Goal: Transaction & Acquisition: Purchase product/service

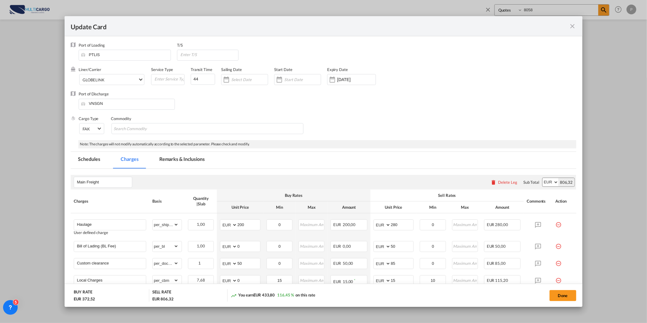
click at [573, 25] on md-icon "icon-close fg-AAA8AD m-0 pointer" at bounding box center [572, 26] width 7 height 7
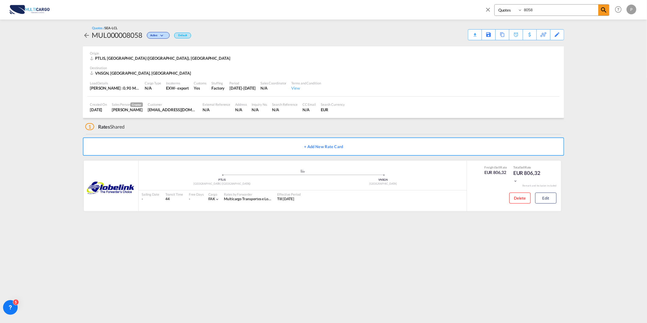
click at [489, 9] on md-icon "icon-close" at bounding box center [487, 9] width 7 height 7
click at [98, 10] on span "Rate Search" at bounding box center [107, 9] width 22 height 5
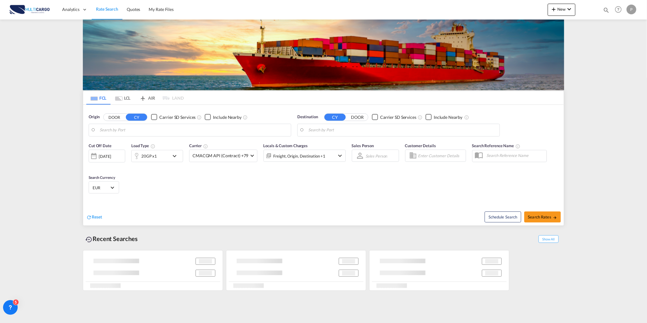
type input "Lisbon (Lisboa), PTLIS"
type input "Ho Chi Minh City (Saigon), VNSGN"
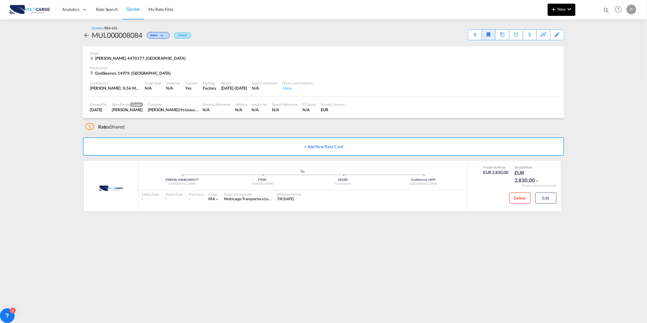
click at [562, 10] on span "New" at bounding box center [561, 9] width 23 height 5
click at [547, 44] on span "Quote" at bounding box center [544, 46] width 7 height 12
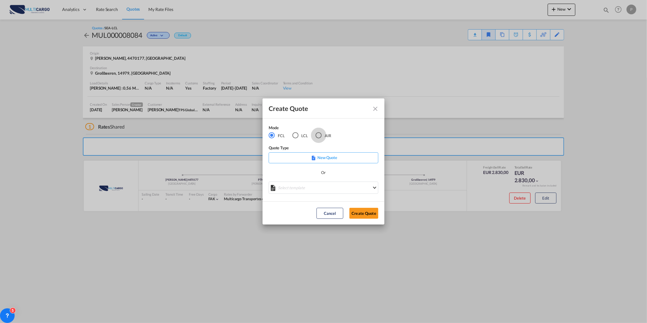
click at [318, 134] on div "AIR" at bounding box center [318, 135] width 6 height 6
drag, startPoint x: 335, startPoint y: 187, endPoint x: 338, endPoint y: 186, distance: 3.5
click at [335, 187] on md-select "Select template [DATE] IMP_DAP_AIR_>500 [PERSON_NAME] | [DATE] [DATE]_IMP_DAP_A…" at bounding box center [324, 187] width 110 height 12
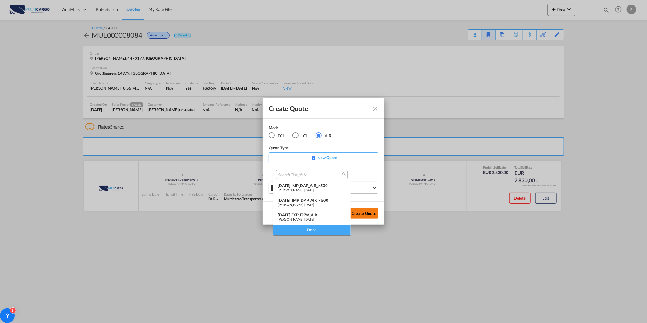
drag, startPoint x: 313, startPoint y: 211, endPoint x: 350, endPoint y: 212, distance: 37.1
click at [314, 212] on md-option "[DATE] EXP_EXW_AIR [PERSON_NAME] | [DATE]" at bounding box center [312, 217] width 78 height 15
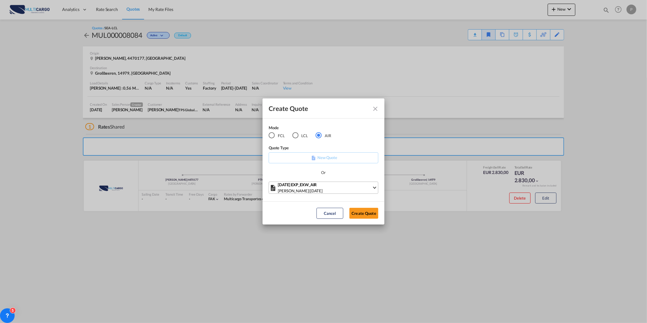
click at [364, 212] on button "Create Quote" at bounding box center [363, 213] width 29 height 11
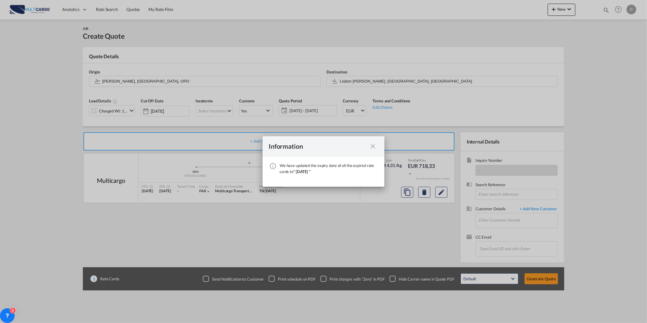
click at [373, 146] on md-icon "icon-close fg-AAA8AD cursor" at bounding box center [372, 145] width 7 height 7
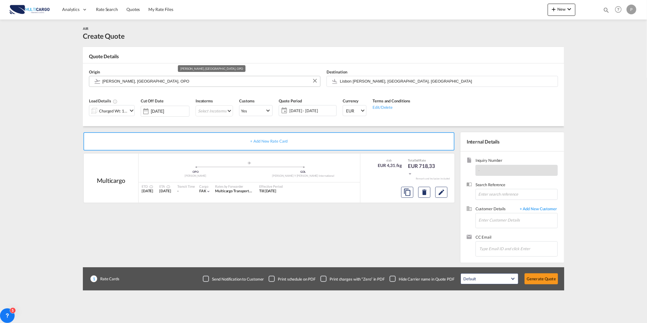
click at [229, 84] on input "[PERSON_NAME], [GEOGRAPHIC_DATA], OPO" at bounding box center [209, 81] width 215 height 11
click at [231, 86] on md-autocomplete "opo" at bounding box center [209, 81] width 215 height 11
click at [206, 83] on body "Analytics Reports Dashboard Rate Search Quotes My Rate Files Analytics" at bounding box center [323, 161] width 647 height 323
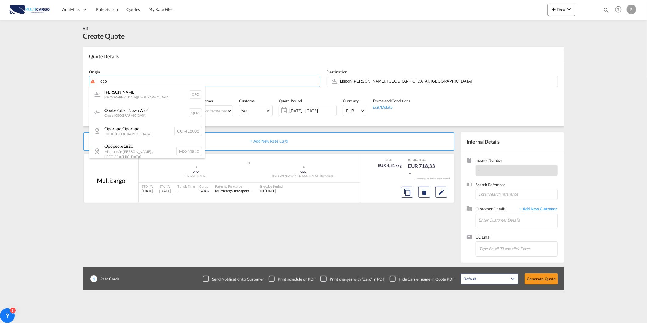
drag, startPoint x: 137, startPoint y: 96, endPoint x: 156, endPoint y: 94, distance: 18.6
click at [138, 96] on div "[PERSON_NAME] , [GEOGRAPHIC_DATA] OPO" at bounding box center [147, 94] width 116 height 18
type input "[PERSON_NAME], [GEOGRAPHIC_DATA], OPO"
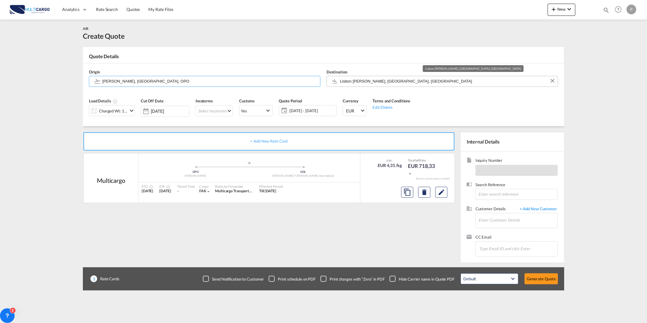
click at [360, 81] on input "Lisbon [PERSON_NAME], [GEOGRAPHIC_DATA], [GEOGRAPHIC_DATA]" at bounding box center [447, 81] width 215 height 11
click at [376, 80] on body "Analytics Reports Dashboard Rate Search Quotes My Rate Files Analytics" at bounding box center [323, 161] width 647 height 323
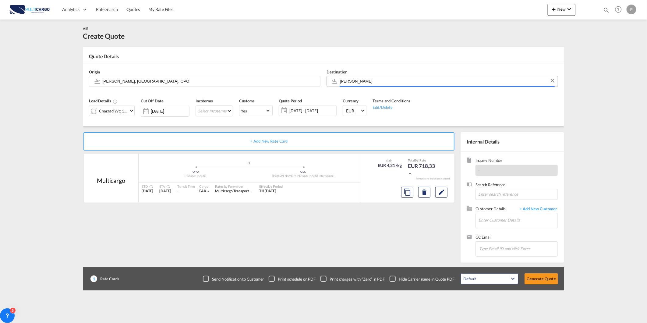
click at [377, 80] on input "[PERSON_NAME]" at bounding box center [447, 81] width 215 height 11
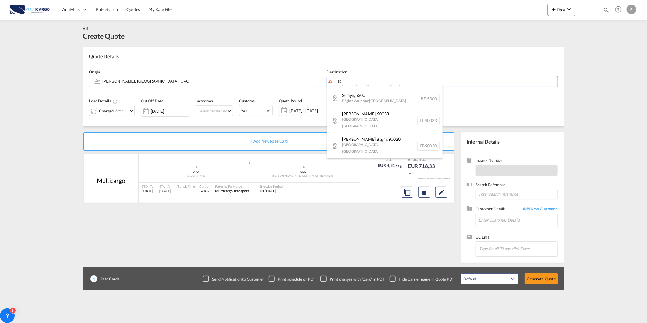
scroll to position [2, 0]
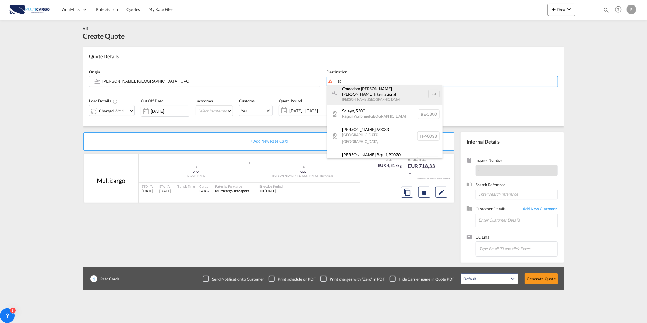
click at [390, 90] on div "Comodoro [PERSON_NAME] [PERSON_NAME] International [GEOGRAPHIC_DATA] , [GEOGRAP…" at bounding box center [385, 94] width 116 height 22
type input "Comodoro [PERSON_NAME] [PERSON_NAME] International, [GEOGRAPHIC_DATA], SCL"
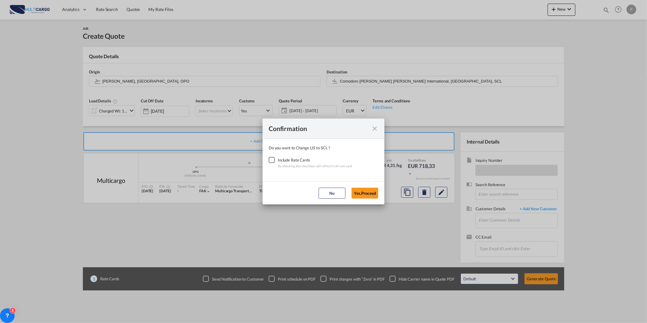
click at [272, 160] on div "Checkbox No Ink" at bounding box center [272, 160] width 6 height 6
click at [360, 196] on button "Yes,Proceed" at bounding box center [364, 193] width 27 height 11
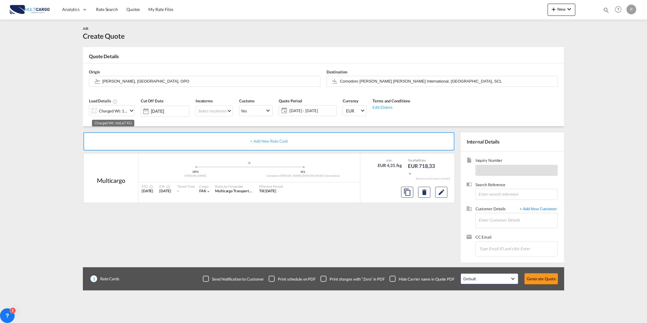
click at [121, 110] on div "Charged Wt: 166,67 KG" at bounding box center [113, 111] width 29 height 9
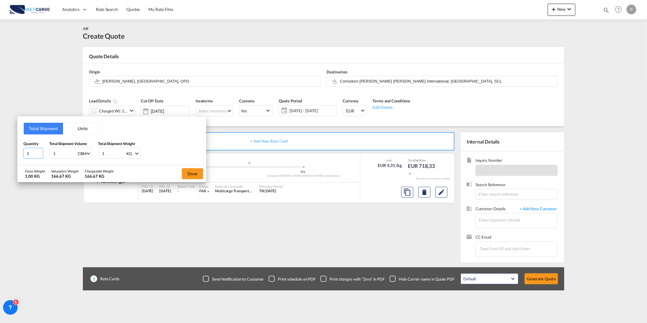
click at [31, 153] on input "1" at bounding box center [33, 153] width 20 height 11
type input "13"
type input "1.17"
type input "1298"
click at [195, 172] on button "Done" at bounding box center [192, 173] width 21 height 11
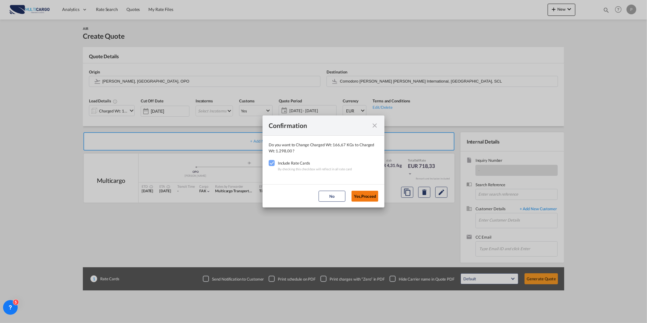
click at [367, 198] on button "Yes,Proceed" at bounding box center [364, 196] width 27 height 11
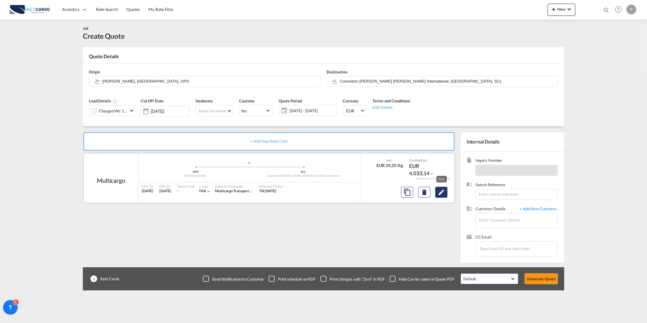
click at [444, 190] on md-icon "Edit" at bounding box center [440, 191] width 7 height 7
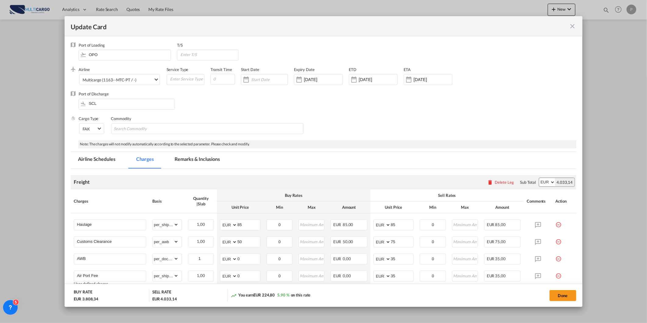
select select "per_shipment"
select select "per_awb"
select select "per_document"
select select "per_shipment"
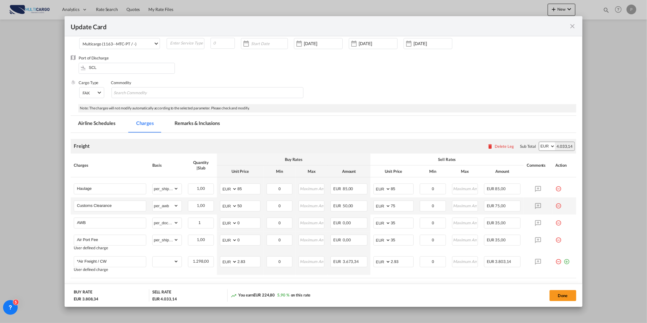
scroll to position [75, 0]
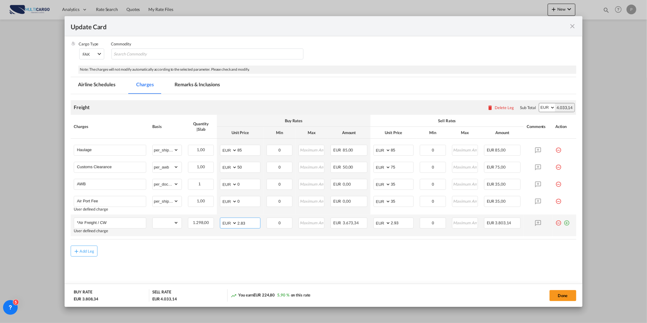
drag, startPoint x: 249, startPoint y: 220, endPoint x: 235, endPoint y: 218, distance: 14.1
click at [235, 218] on md-input-container "AED AFN ALL AMD ANG AOA ARS AUD AWG AZN BAM BBD BDT BGN BHD BIF BMD BND [PERSON…" at bounding box center [240, 222] width 40 height 11
type input "7"
type input "5.13"
click at [237, 224] on input "5.13" at bounding box center [248, 222] width 23 height 9
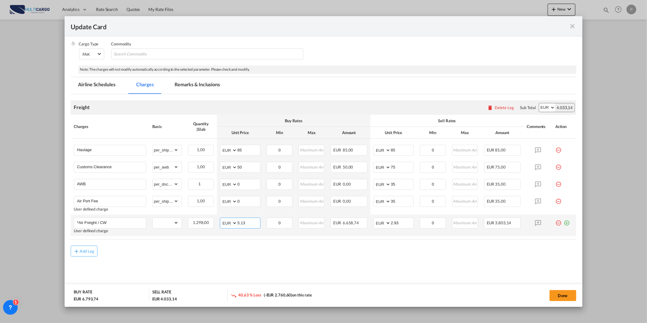
click at [237, 224] on input "5.13" at bounding box center [248, 222] width 23 height 9
drag, startPoint x: 399, startPoint y: 221, endPoint x: 363, endPoint y: 227, distance: 36.8
click at [363, 227] on tr "*Air Freight / CW User defined charge Please Enter Already Exists gross_weight …" at bounding box center [323, 225] width 505 height 22
type input "6.13"
drag, startPoint x: 248, startPoint y: 223, endPoint x: 177, endPoint y: 224, distance: 71.6
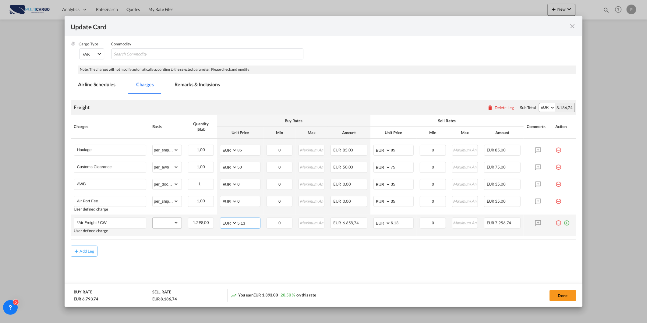
click at [178, 224] on tr "*Air Freight / CW User defined charge Please Enter Already Exists gross_weight …" at bounding box center [323, 225] width 505 height 22
type input "4.50"
drag, startPoint x: 398, startPoint y: 224, endPoint x: 368, endPoint y: 226, distance: 29.9
click at [366, 224] on tr "*Air Freight / CW User defined charge Please Enter Already Exists gross_weight …" at bounding box center [323, 225] width 505 height 22
type input "6"
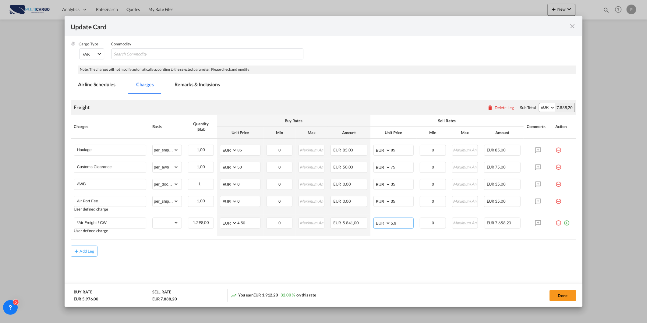
type input "5.9"
click at [327, 260] on md-content "Freight Please enter leg name Leg Name Already Exists Delete Leg Sub Total AED …" at bounding box center [323, 193] width 505 height 198
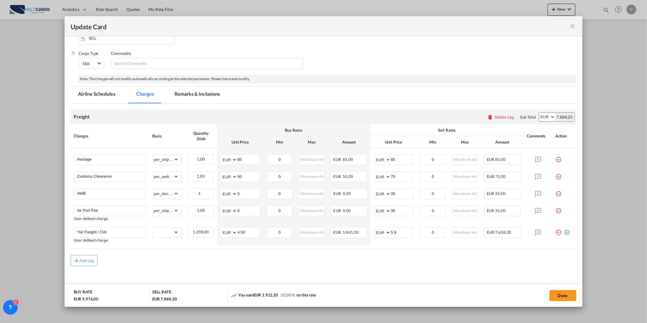
scroll to position [68, 0]
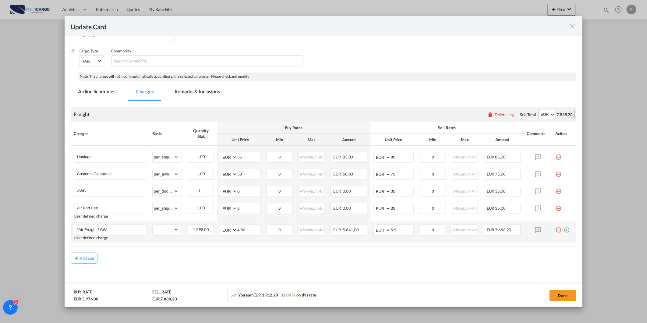
drag, startPoint x: 554, startPoint y: 293, endPoint x: 288, endPoint y: 241, distance: 271.2
click at [555, 293] on button "Done" at bounding box center [562, 295] width 27 height 11
type input "4.5"
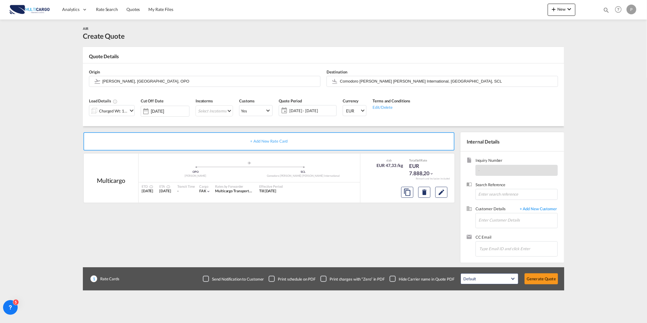
click at [123, 113] on div "Charged Wt: 1.298,00 KG" at bounding box center [113, 111] width 29 height 9
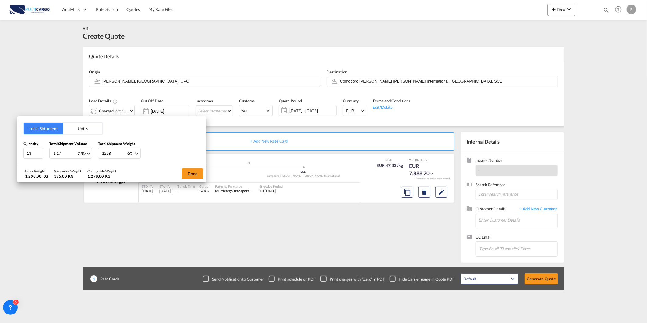
click at [107, 142] on span "Total Shipment Weight" at bounding box center [116, 143] width 37 height 5
click at [107, 155] on input "1298" at bounding box center [113, 153] width 24 height 10
type input "199"
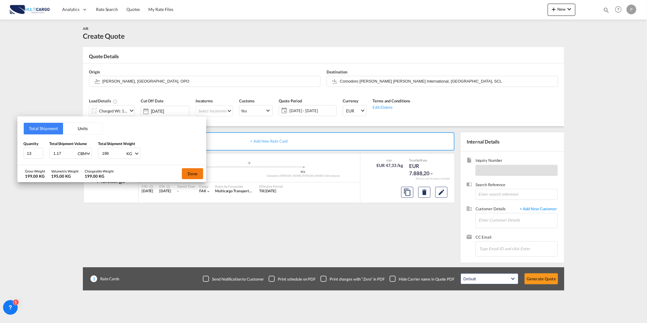
click at [194, 172] on button "Done" at bounding box center [192, 173] width 21 height 11
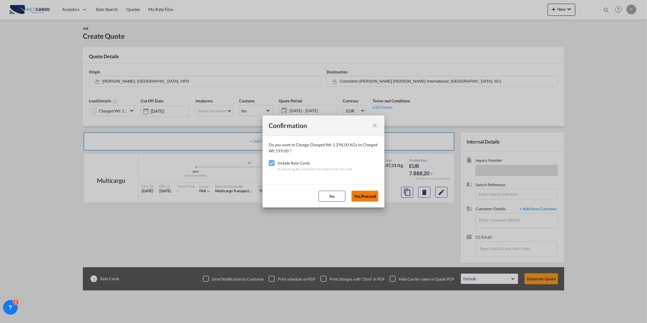
click at [369, 198] on button "Yes,Proceed" at bounding box center [364, 196] width 27 height 11
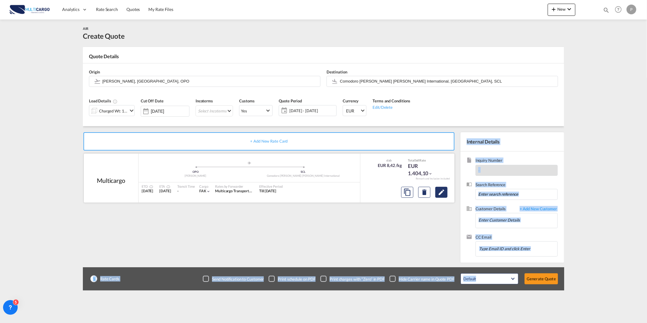
drag, startPoint x: 444, startPoint y: 188, endPoint x: 441, endPoint y: 192, distance: 4.8
click at [441, 192] on md-icon "Edit" at bounding box center [440, 191] width 7 height 7
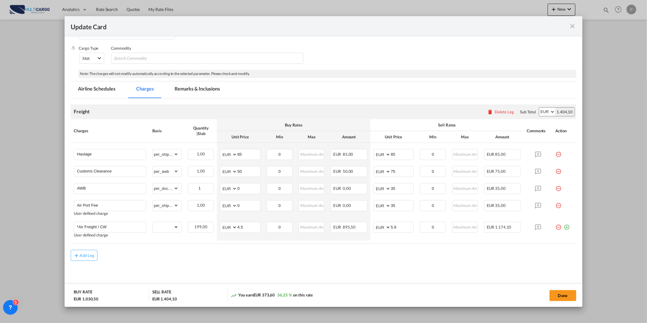
scroll to position [75, 0]
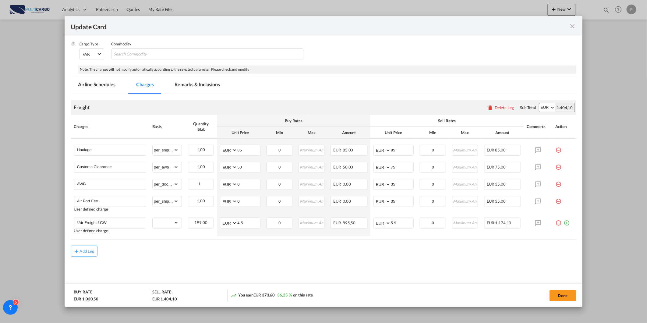
drag, startPoint x: 196, startPoint y: 83, endPoint x: 175, endPoint y: 86, distance: 21.6
click at [196, 83] on md-tab-item "Remarks & Inclusions" at bounding box center [197, 85] width 60 height 17
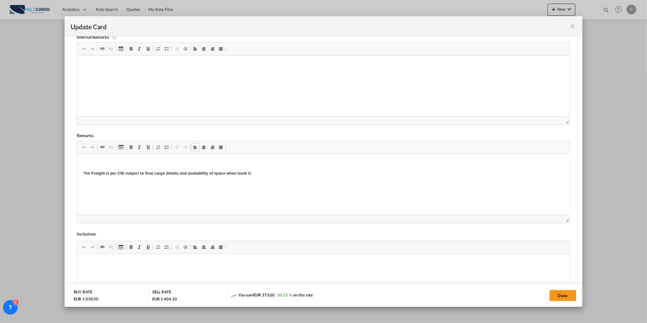
scroll to position [22, 0]
click at [559, 295] on button "Done" at bounding box center [562, 295] width 27 height 11
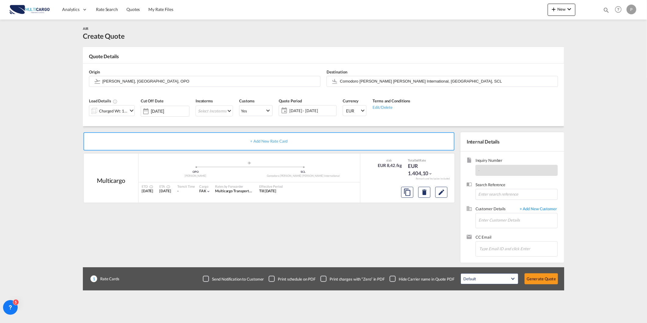
scroll to position [4, 0]
click at [441, 190] on md-icon "Edit" at bounding box center [440, 191] width 7 height 7
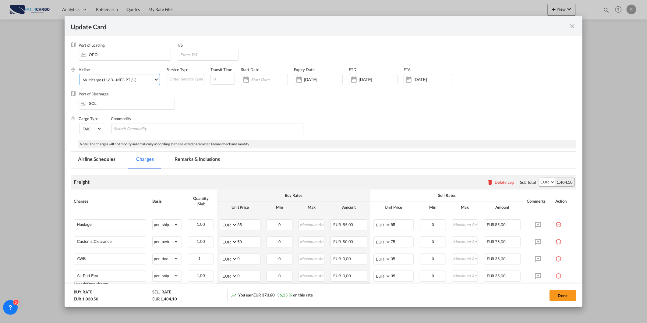
click at [119, 83] on md-select-value "Multicargo (1163--MTC-PT / -)" at bounding box center [120, 79] width 77 height 10
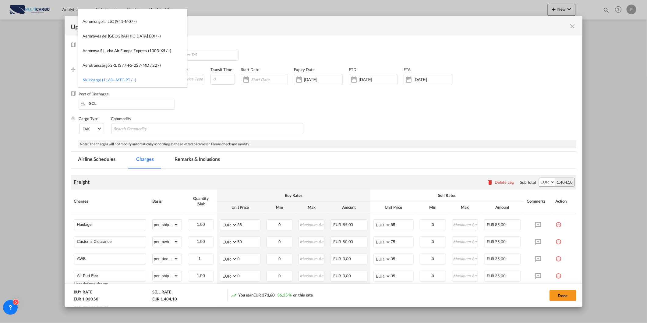
scroll to position [0, 0]
click at [181, 0] on md-backdrop at bounding box center [323, 161] width 647 height 323
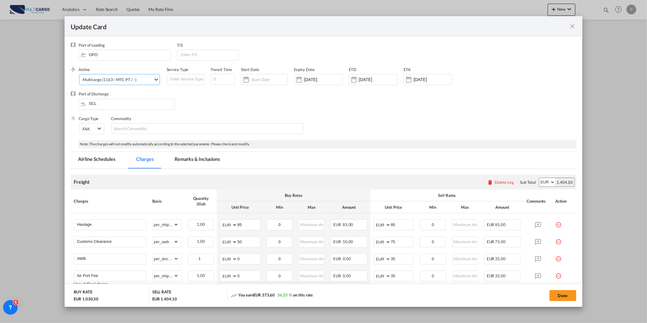
click at [174, 20] on div "Update Card" at bounding box center [323, 26] width 517 height 20
click at [139, 87] on div "Airline Multicargo (1163--MTC-PT / -) (- / -)" at bounding box center [123, 79] width 88 height 24
click at [142, 84] on md-select "Multicargo (1163--MTC-PT / -)" at bounding box center [119, 79] width 80 height 11
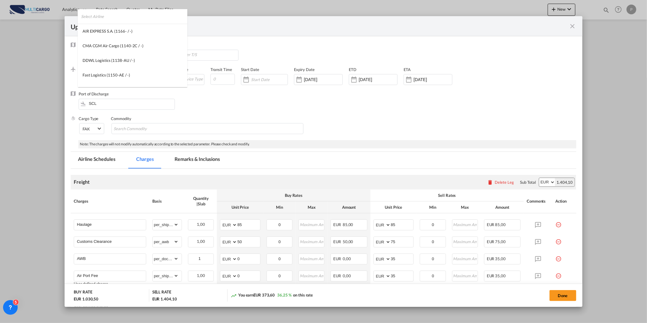
click at [170, 16] on input "search" at bounding box center [134, 16] width 106 height 15
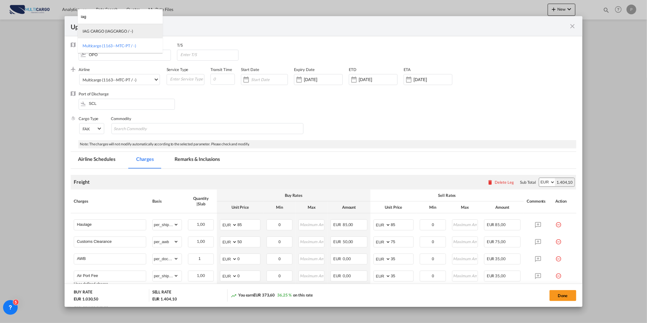
type input "iag"
click at [137, 32] on md-option "IAG CARGO (IAGCARGO / -)" at bounding box center [120, 31] width 85 height 15
click at [561, 293] on button "Done" at bounding box center [562, 295] width 27 height 11
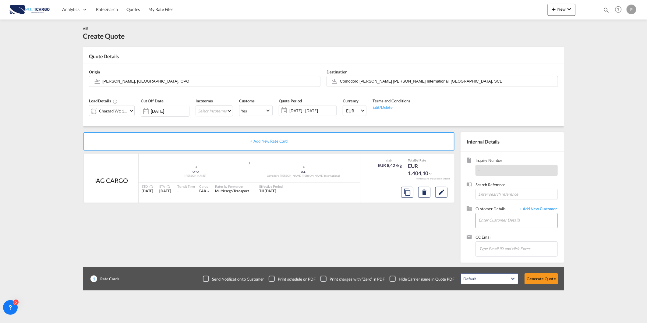
click at [493, 219] on input "Enter Customer Details" at bounding box center [517, 220] width 79 height 14
paste input "[EMAIL_ADDRESS][DOMAIN_NAME]"
type input "[EMAIL_ADDRESS][DOMAIN_NAME]"
click at [543, 206] on span "+ Add New Customer" at bounding box center [536, 209] width 41 height 7
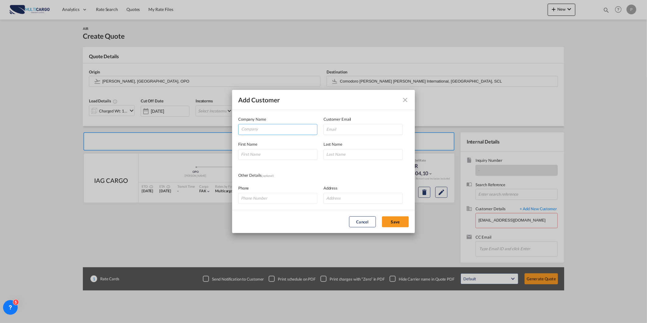
click at [279, 130] on input "Company" at bounding box center [279, 128] width 76 height 9
paste input "[EMAIL_ADDRESS][DOMAIN_NAME]"
type input "[EMAIL_ADDRESS][DOMAIN_NAME]"
click at [373, 121] on div "Customer Email" at bounding box center [365, 125] width 85 height 19
drag, startPoint x: 369, startPoint y: 127, endPoint x: 360, endPoint y: 131, distance: 9.5
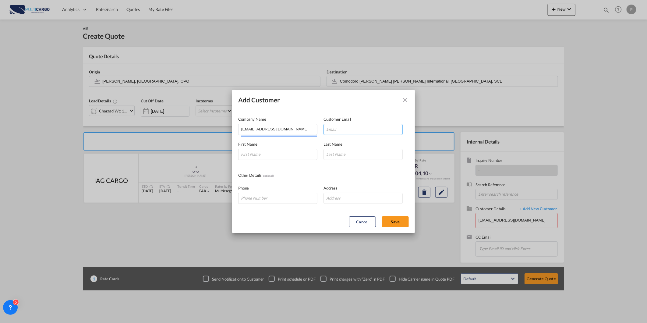
click at [369, 127] on input "Add Customer Company ..." at bounding box center [362, 129] width 79 height 11
paste input "[EMAIL_ADDRESS][DOMAIN_NAME]"
type input "[EMAIL_ADDRESS][DOMAIN_NAME]"
drag, startPoint x: 283, startPoint y: 152, endPoint x: 294, endPoint y: 153, distance: 10.7
click at [283, 152] on input "Add Customer Company ..." at bounding box center [277, 154] width 79 height 11
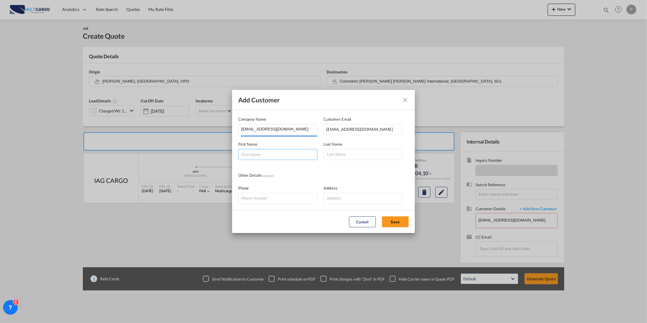
paste input "[EMAIL_ADDRESS][DOMAIN_NAME]"
type input "[EMAIL_ADDRESS][DOMAIN_NAME]"
click at [358, 154] on input "Add Customer Company ..." at bounding box center [362, 154] width 79 height 11
paste input "[EMAIL_ADDRESS][DOMAIN_NAME]"
type input "[EMAIL_ADDRESS][DOMAIN_NAME]"
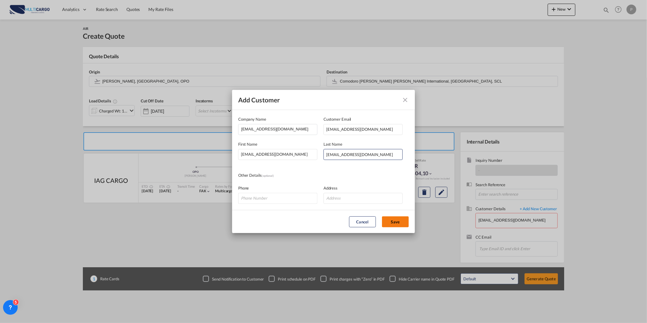
click at [401, 220] on button "Save" at bounding box center [395, 221] width 27 height 11
type input "[EMAIL_ADDRESS][DOMAIN_NAME], [EMAIL_ADDRESS][DOMAIN_NAME] [EMAIL_ADDRESS][DOMA…"
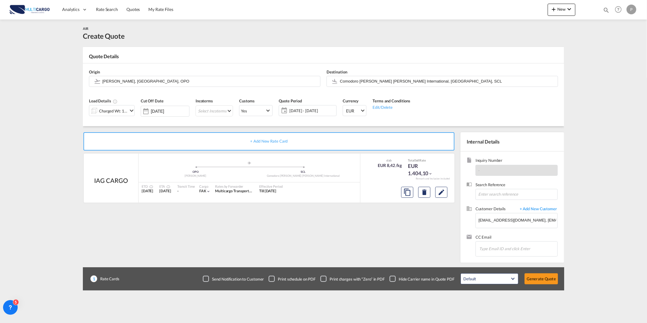
click at [549, 272] on div "Default All in Leg Totals Default Generate Quote" at bounding box center [509, 278] width 104 height 17
click at [549, 276] on button "Generate Quote" at bounding box center [540, 278] width 33 height 11
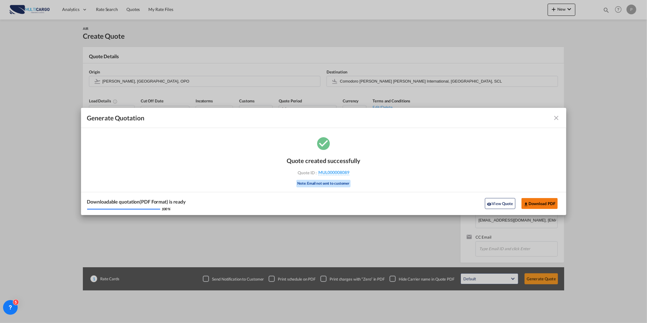
click at [527, 203] on md-icon "icon-download" at bounding box center [525, 204] width 5 height 5
drag, startPoint x: 556, startPoint y: 114, endPoint x: 453, endPoint y: 90, distance: 105.8
click at [556, 114] on md-icon "icon-close fg-AAA8AD cursor m-0" at bounding box center [556, 117] width 7 height 7
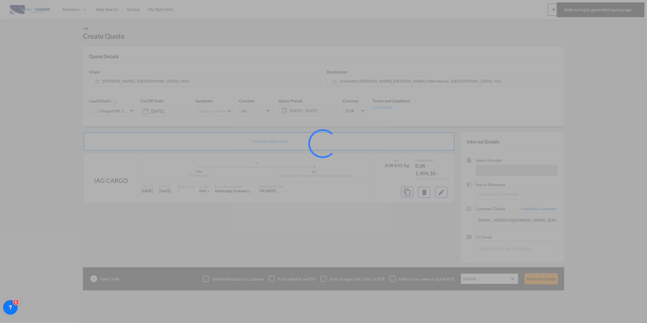
click at [132, 11] on div at bounding box center [323, 161] width 647 height 323
click at [133, 13] on div at bounding box center [323, 161] width 647 height 323
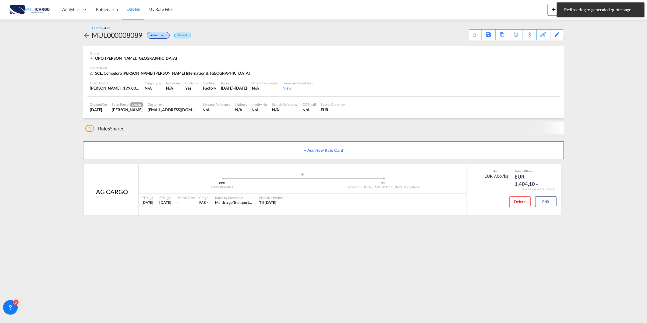
click at [133, 13] on link "Quotes" at bounding box center [133, 10] width 22 height 20
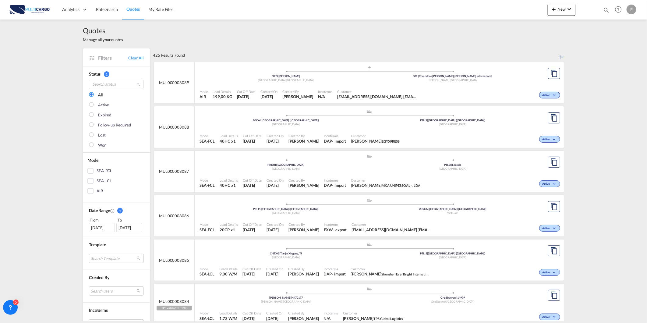
click at [136, 10] on span "Quotes" at bounding box center [132, 8] width 13 height 5
click at [602, 9] on div "Quotes 5353 Help Resources Product Release P My Profile Logout" at bounding box center [618, 9] width 39 height 19
click at [607, 8] on md-icon "icon-magnify" at bounding box center [605, 10] width 7 height 7
drag, startPoint x: 544, startPoint y: 12, endPoint x: 430, endPoint y: 32, distance: 115.9
click at [434, 31] on md-content "Quotes 5353 Help Resources Product Release P My Profile Logout Quotes Manage al…" at bounding box center [323, 161] width 647 height 323
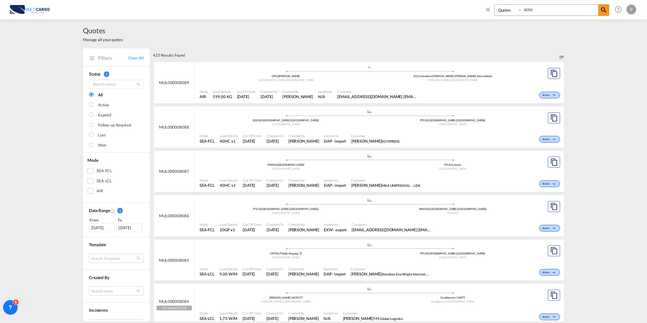
type input "8056"
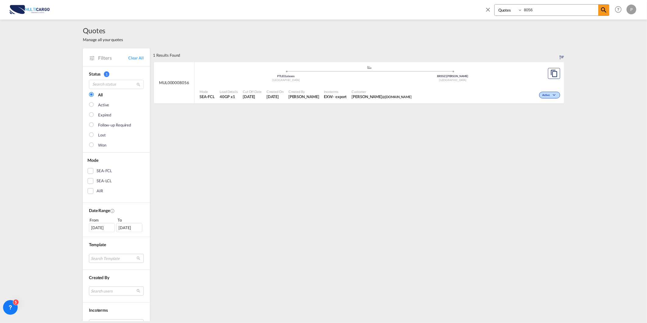
click at [236, 87] on div "Load Details 40GP x1" at bounding box center [228, 94] width 23 height 15
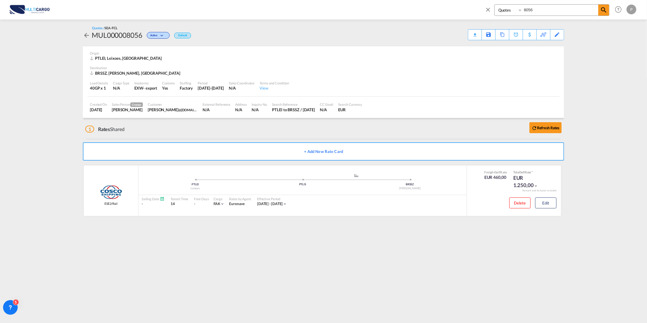
drag, startPoint x: 490, startPoint y: 11, endPoint x: 487, endPoint y: 12, distance: 3.1
click at [489, 11] on md-icon "icon-close" at bounding box center [487, 9] width 7 height 7
click at [102, 9] on span "Rate Search" at bounding box center [107, 9] width 22 height 5
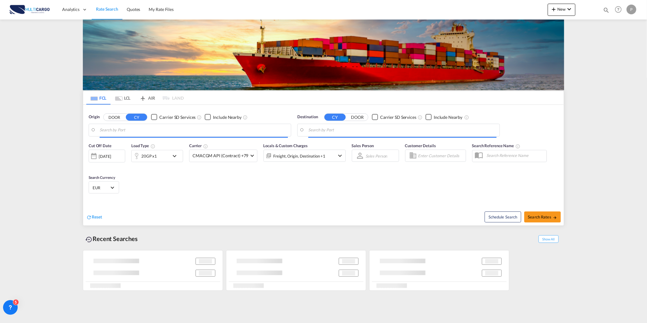
type input "[GEOGRAPHIC_DATA] ([GEOGRAPHIC_DATA]), PTLIS"
type input "Ho Chi Minh City ([GEOGRAPHIC_DATA]), VNSGN"
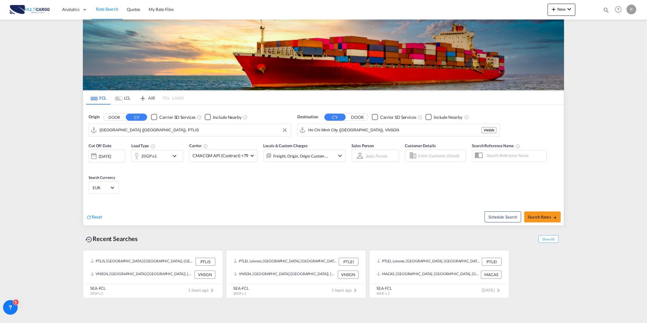
click at [203, 131] on input "[GEOGRAPHIC_DATA] ([GEOGRAPHIC_DATA]), PTLIS" at bounding box center [194, 129] width 188 height 9
click at [131, 133] on body "Analytics Reports Dashboard Rate Search Quotes My Rate Files Analytics" at bounding box center [323, 161] width 647 height 323
click at [564, 12] on button "New" at bounding box center [561, 10] width 28 height 12
click at [561, 47] on div "Quote" at bounding box center [552, 45] width 23 height 15
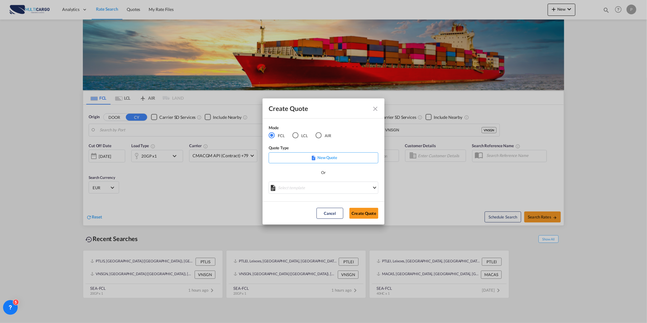
click at [330, 134] on md-radio-button "AIR" at bounding box center [323, 135] width 16 height 7
click at [291, 193] on div "Create QuoteModeFCL LCLAIR ..." at bounding box center [324, 188] width 110 height 14
click at [290, 190] on div "Create QuoteModeFCL LCLAIR ..." at bounding box center [324, 188] width 110 height 14
click at [290, 190] on md-select "Select template [DATE] IMP_DAP_AIR_>500 [PERSON_NAME] | [DATE] [DATE]_IMP_DAP_A…" at bounding box center [324, 187] width 110 height 12
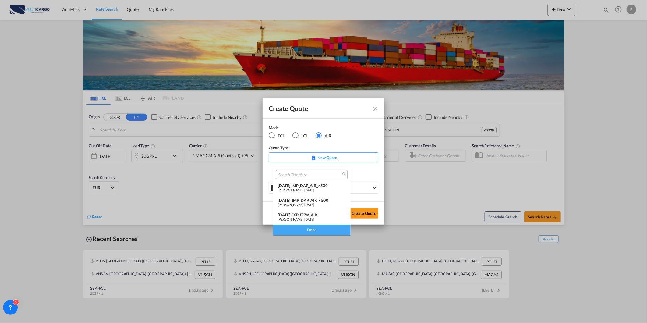
drag, startPoint x: 294, startPoint y: 213, endPoint x: 315, endPoint y: 213, distance: 20.4
click at [295, 213] on div "[DATE] EXP_EXW_AIR" at bounding box center [312, 214] width 68 height 5
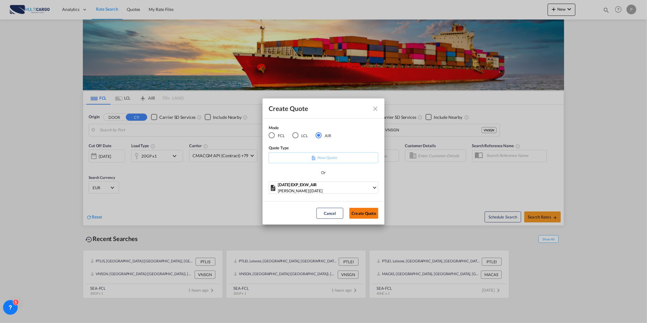
click at [360, 212] on button "Create Quote" at bounding box center [363, 213] width 29 height 11
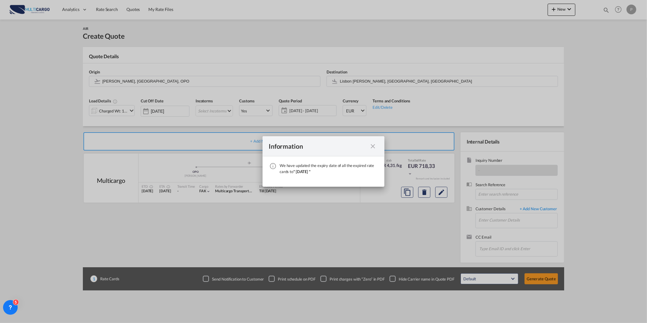
click at [370, 143] on md-icon "icon-close fg-AAA8AD cursor" at bounding box center [372, 145] width 7 height 7
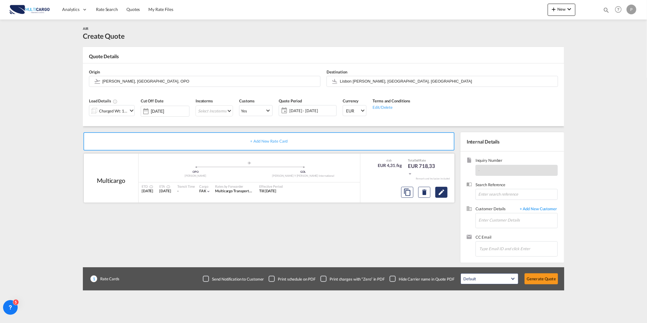
click at [440, 193] on md-icon "Edit" at bounding box center [440, 191] width 7 height 7
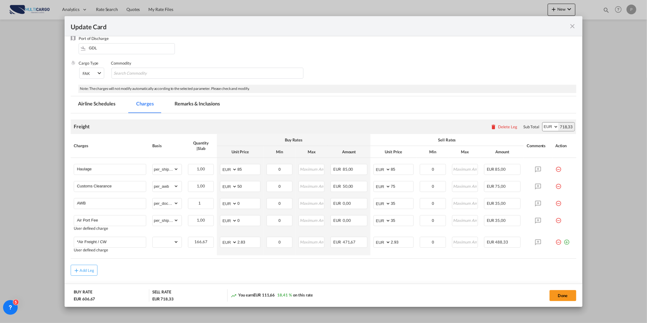
scroll to position [68, 0]
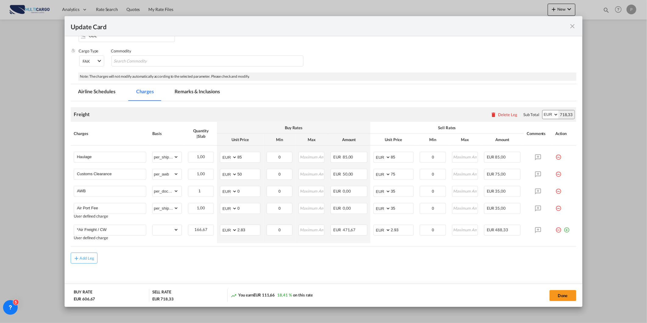
drag, startPoint x: 580, startPoint y: 29, endPoint x: 574, endPoint y: 26, distance: 5.7
click at [579, 28] on div "Update Card" at bounding box center [323, 26] width 517 height 20
click at [574, 26] on md-icon "icon-close fg-AAA8AD m-0 pointer" at bounding box center [572, 26] width 7 height 7
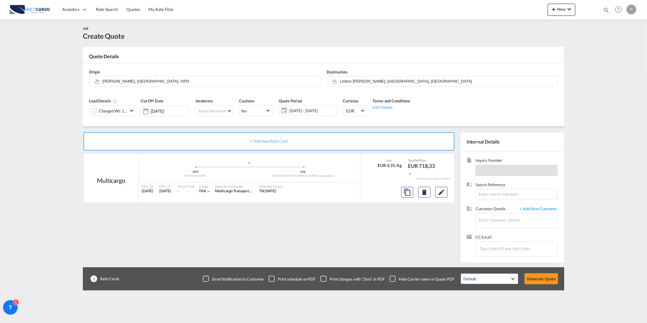
click at [602, 9] on div "Quotes 8056 Help Resources Product Release P My Profile Logout" at bounding box center [618, 9] width 39 height 19
click at [605, 7] on md-icon "icon-magnify" at bounding box center [605, 10] width 7 height 7
drag, startPoint x: 535, startPoint y: 9, endPoint x: 436, endPoint y: 26, distance: 101.0
click at [443, 25] on md-content "Quotes 8056 Help Resources Product Release P My Profile Logout AIR Create Quote…" at bounding box center [323, 161] width 647 height 323
type input "8050"
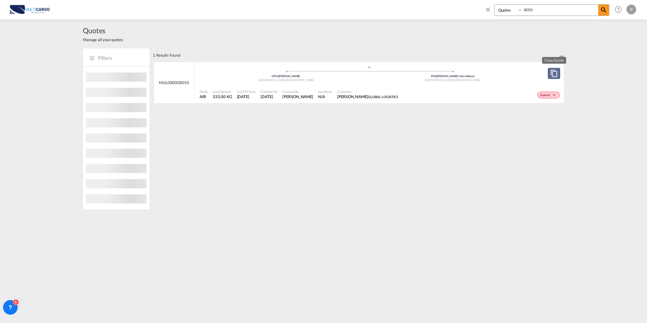
click at [556, 69] on button "Copy Quote" at bounding box center [554, 73] width 12 height 11
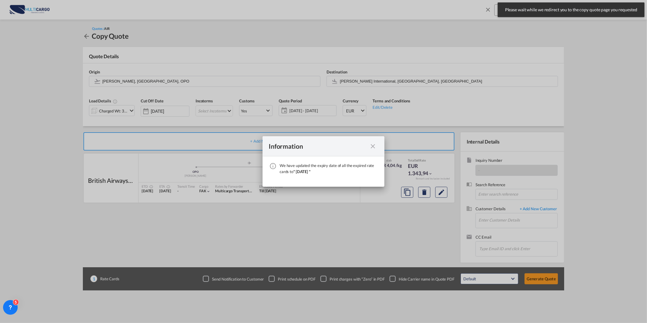
click at [370, 147] on md-icon "icon-close fg-AAA8AD cursor" at bounding box center [372, 145] width 7 height 7
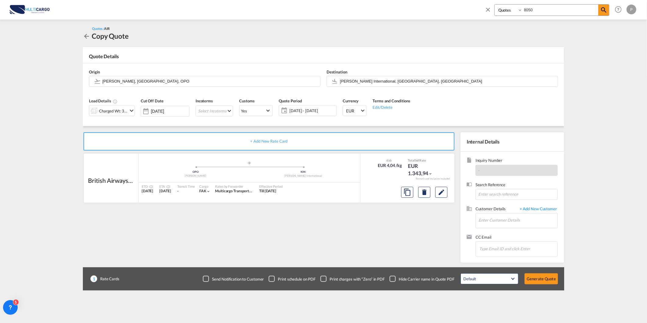
click at [128, 109] on md-icon "icon-chevron-down" at bounding box center [131, 110] width 7 height 7
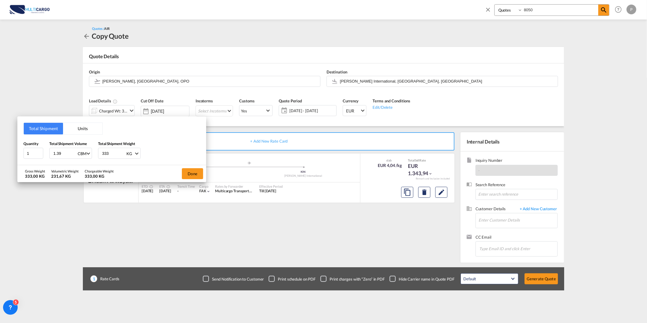
click at [180, 172] on div "Done" at bounding box center [192, 173] width 27 height 17
click at [190, 172] on button "Done" at bounding box center [192, 173] width 21 height 11
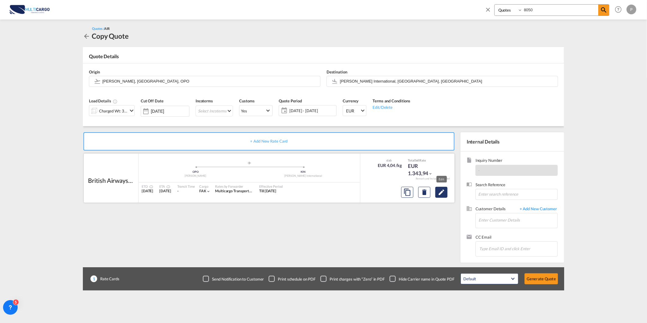
click at [440, 187] on button "Edit" at bounding box center [441, 192] width 12 height 11
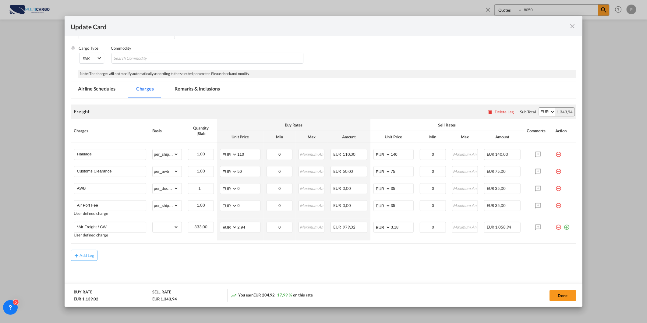
scroll to position [75, 0]
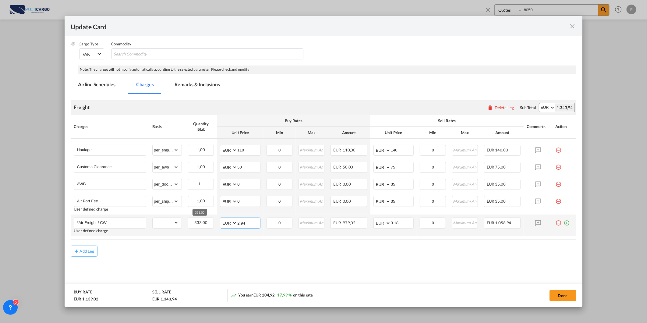
drag, startPoint x: 247, startPoint y: 223, endPoint x: 183, endPoint y: 225, distance: 64.0
click at [182, 224] on tr "*Air Freight / CW User defined charge Please Enter Already Exists gross_weight …" at bounding box center [323, 225] width 505 height 22
type input "2.99"
click at [396, 223] on input "3.18" at bounding box center [402, 222] width 23 height 9
type input "3.23"
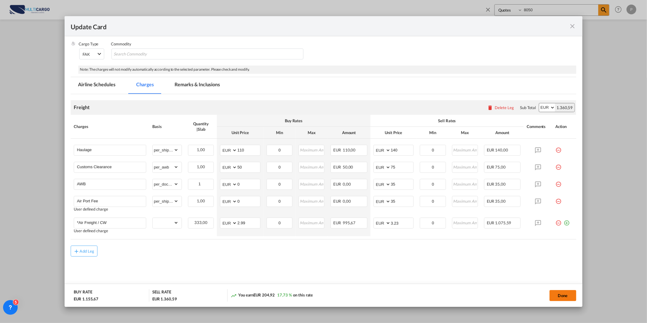
click at [570, 296] on button "Done" at bounding box center [562, 295] width 27 height 11
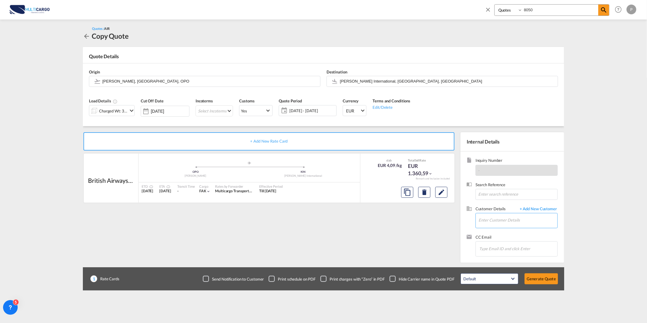
click at [491, 223] on input "Enter Customer Details" at bounding box center [517, 220] width 79 height 14
paste input "[EMAIL_ADDRESS][DOMAIN_NAME]"
click at [495, 228] on div "[PERSON_NAME] [EMAIL_ADDRESS][DOMAIN_NAME] | Foreign to Foreign" at bounding box center [517, 231] width 79 height 16
type input "Foreign to Foreign, [PERSON_NAME], [EMAIL_ADDRESS][DOMAIN_NAME]"
click at [548, 274] on button "Generate Quote" at bounding box center [540, 278] width 33 height 11
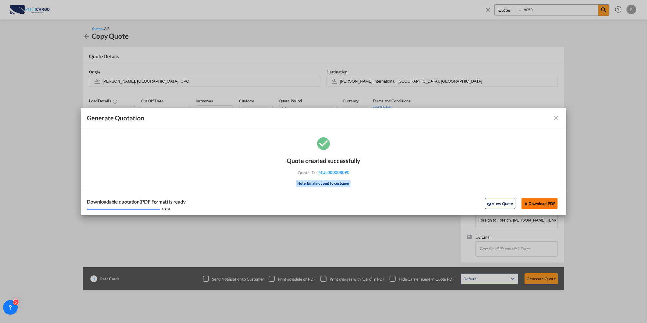
click at [543, 206] on button "Download PDF" at bounding box center [539, 203] width 36 height 11
click at [558, 116] on md-icon "icon-close fg-AAA8AD cursor m-0" at bounding box center [556, 117] width 7 height 7
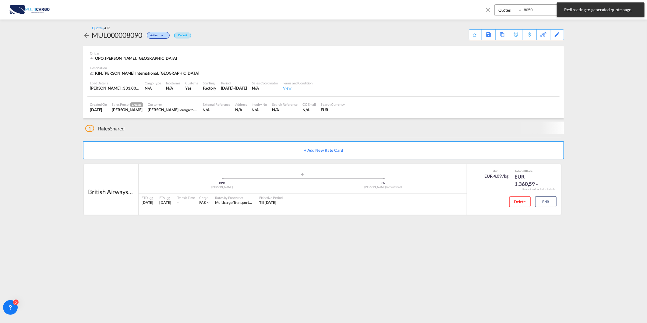
click at [489, 10] on md-icon "icon-close" at bounding box center [487, 9] width 7 height 7
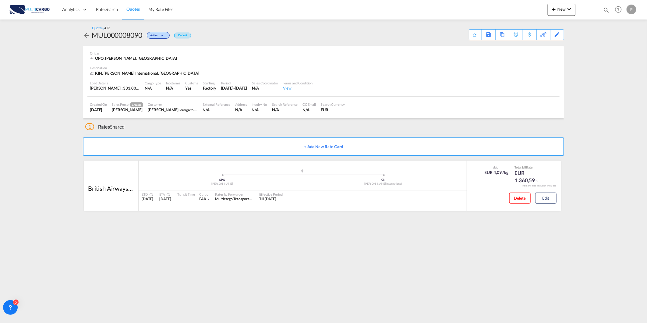
click at [559, 8] on md-toast "Redirecting to generated quote page. Press Escape to dismiss." at bounding box center [600, 9] width 93 height 19
click at [559, 9] on span "New" at bounding box center [561, 9] width 23 height 5
click at [548, 44] on span "Quote" at bounding box center [544, 46] width 7 height 12
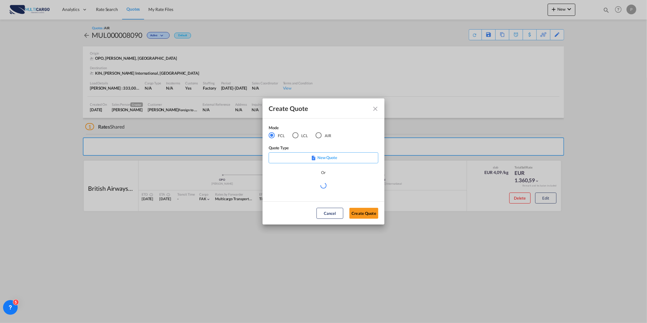
click at [330, 136] on md-radio-group "FCL LCL AIR" at bounding box center [304, 135] width 70 height 7
click at [328, 136] on md-radio-button "AIR" at bounding box center [323, 135] width 16 height 7
click at [290, 185] on md-select "Select template [DATE] IMP_DAP_AIR_>500 [PERSON_NAME] | [DATE] [DATE]_IMP_DAP_A…" at bounding box center [324, 187] width 110 height 12
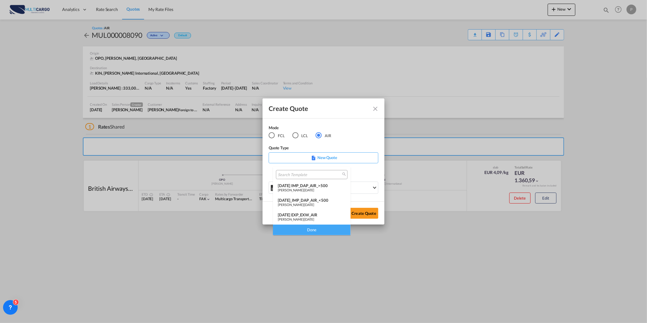
click at [317, 211] on md-option "[DATE] EXP_EXW_AIR [PERSON_NAME] | [DATE]" at bounding box center [312, 217] width 78 height 15
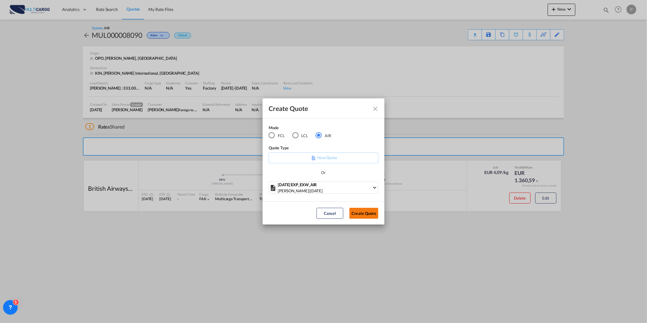
click at [374, 214] on button "Create Quote" at bounding box center [363, 213] width 29 height 11
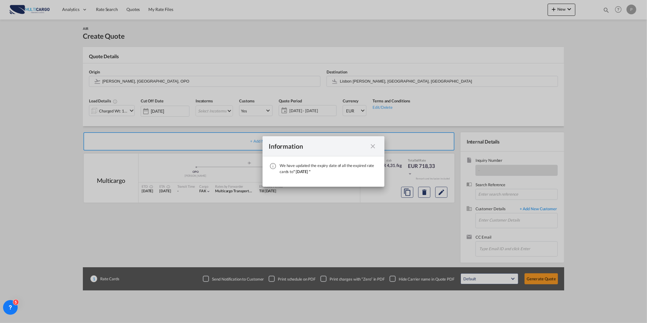
click at [373, 147] on md-icon "icon-close fg-AAA8AD cursor" at bounding box center [372, 145] width 7 height 7
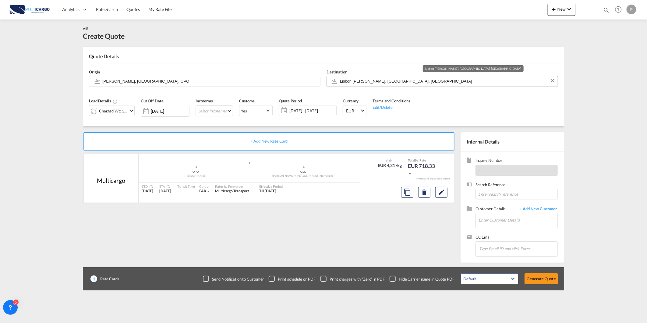
click at [367, 80] on input "Lisbon [PERSON_NAME], [GEOGRAPHIC_DATA], [GEOGRAPHIC_DATA]" at bounding box center [447, 81] width 215 height 11
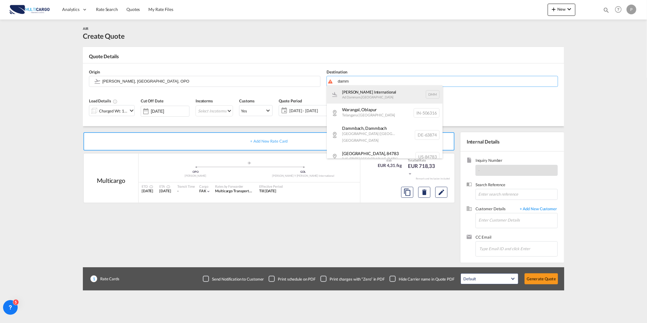
click at [374, 93] on div "[PERSON_NAME] International Ad Dammam , [GEOGRAPHIC_DATA] DMM" at bounding box center [385, 94] width 116 height 18
type input "[PERSON_NAME] International, Ad Dammam, DMM"
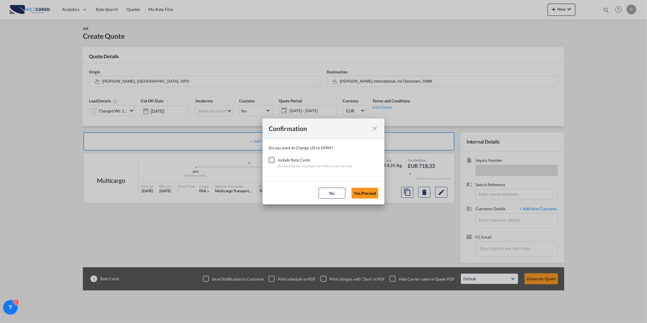
click at [279, 162] on div "Include Rate Cards" at bounding box center [315, 160] width 74 height 6
click at [273, 160] on div "Checkbox No Ink" at bounding box center [272, 160] width 6 height 6
drag, startPoint x: 359, startPoint y: 193, endPoint x: 291, endPoint y: 168, distance: 72.2
click at [358, 193] on button "Yes,Proceed" at bounding box center [364, 193] width 27 height 11
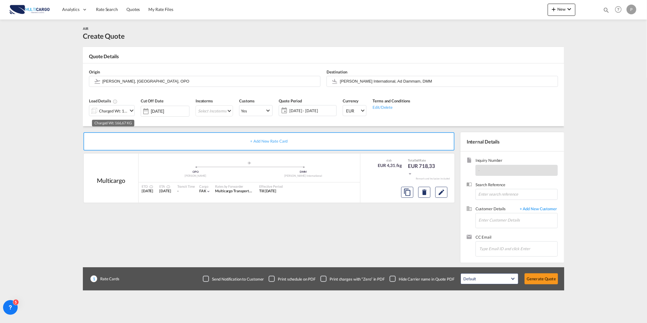
click at [113, 110] on div "Charged Wt: 166,67 KG" at bounding box center [113, 111] width 29 height 9
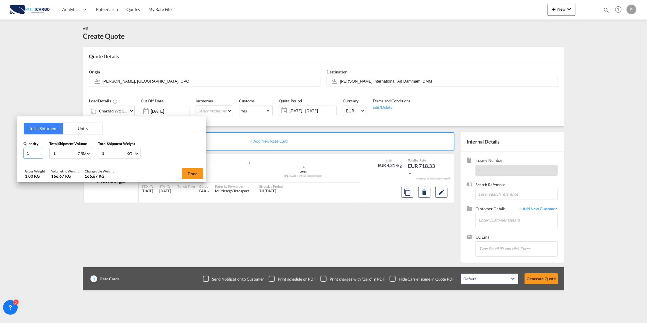
drag, startPoint x: 31, startPoint y: 155, endPoint x: 2, endPoint y: 151, distance: 29.8
click at [2, 151] on div "Total Shipment Units Quantity 1 Total Shipment Volume 1 CBM CBM CFT KG LB Total…" at bounding box center [323, 161] width 647 height 323
type input "4"
type input "4.7"
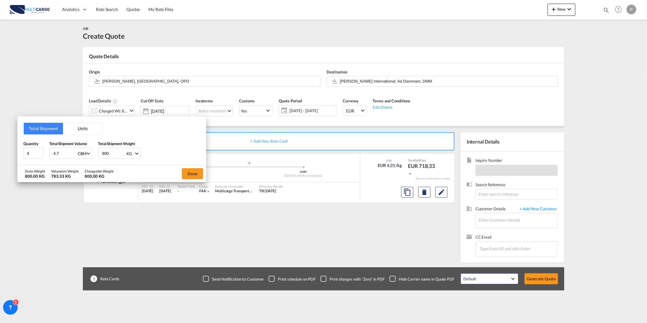
type input "800"
drag, startPoint x: 209, startPoint y: 169, endPoint x: 205, endPoint y: 169, distance: 4.0
click at [205, 169] on div "Total Shipment Units Quantity 4 Total Shipment Volume 4.7 CBM CBM CFT KG LB Tot…" at bounding box center [323, 161] width 647 height 323
click at [180, 170] on div "Done" at bounding box center [192, 173] width 27 height 17
click at [191, 172] on button "Done" at bounding box center [192, 173] width 21 height 11
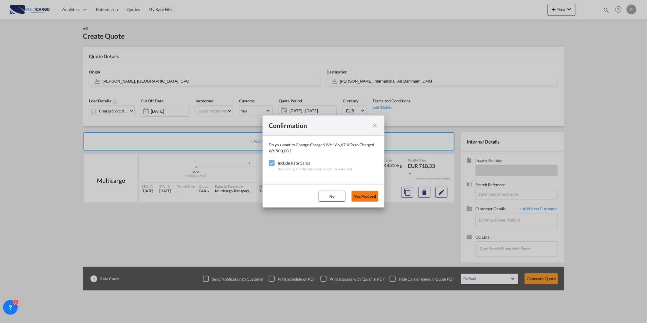
click at [357, 194] on button "Yes,Proceed" at bounding box center [364, 196] width 27 height 11
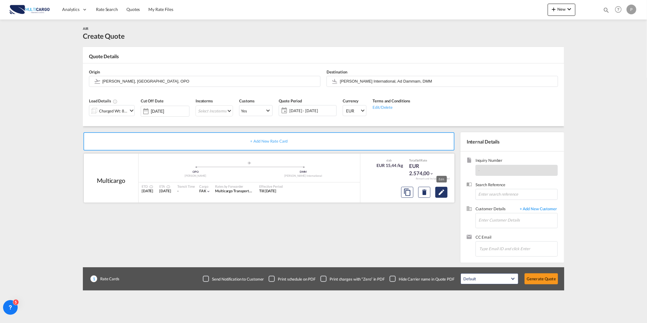
click at [439, 194] on md-icon "Edit" at bounding box center [440, 191] width 7 height 7
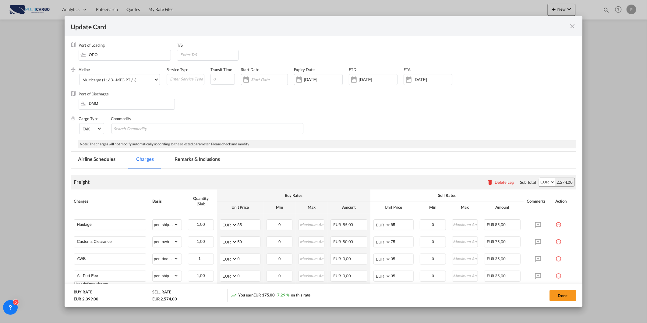
scroll to position [75, 0]
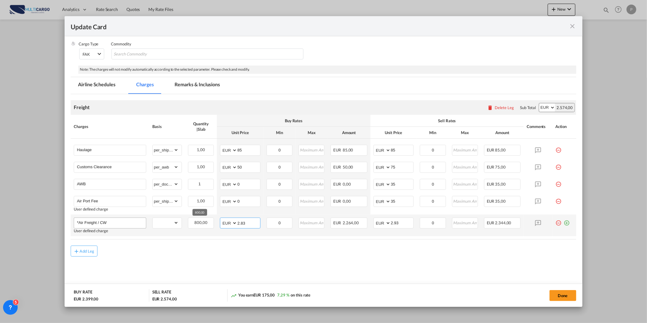
drag, startPoint x: 246, startPoint y: 221, endPoint x: 134, endPoint y: 220, distance: 111.4
click at [169, 222] on tr "*Air Freight / CW User defined charge Please Enter Already Exists gross_weight …" at bounding box center [323, 225] width 505 height 22
type input "1.10"
click at [407, 221] on input "2.93" at bounding box center [402, 222] width 23 height 9
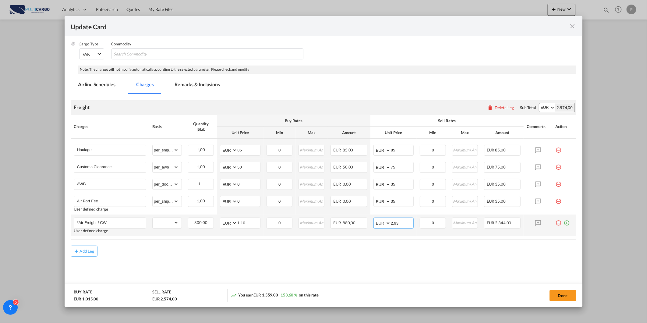
click at [407, 221] on input "2.93" at bounding box center [402, 222] width 23 height 9
type input "1.40"
click at [397, 269] on md-content "Freight Please enter leg name Leg Name Already Exists Delete Leg Sub Total AED …" at bounding box center [323, 193] width 505 height 198
drag, startPoint x: 395, startPoint y: 148, endPoint x: 337, endPoint y: 161, distance: 59.2
click at [361, 153] on tr "Haulage Please Enter Already Exists gross_weight volumetric_weight per_shipment…" at bounding box center [323, 149] width 505 height 20
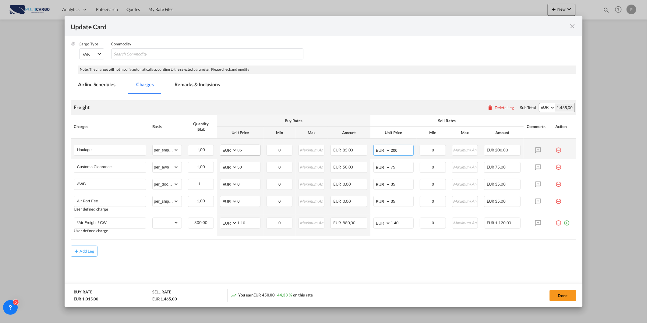
type input "200"
drag, startPoint x: 248, startPoint y: 150, endPoint x: 212, endPoint y: 153, distance: 35.7
click at [214, 152] on tr "Haulage Please Enter Already Exists gross_weight volumetric_weight per_shipment…" at bounding box center [323, 149] width 505 height 20
type input "130"
click at [192, 269] on md-content "Freight Please enter leg name Leg Name Already Exists Delete Leg Sub Total AED …" at bounding box center [323, 193] width 505 height 198
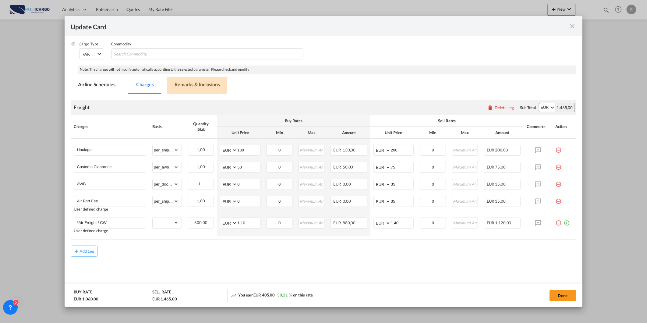
click at [169, 93] on md-tab-item "Remarks & Inclusions" at bounding box center [197, 85] width 60 height 17
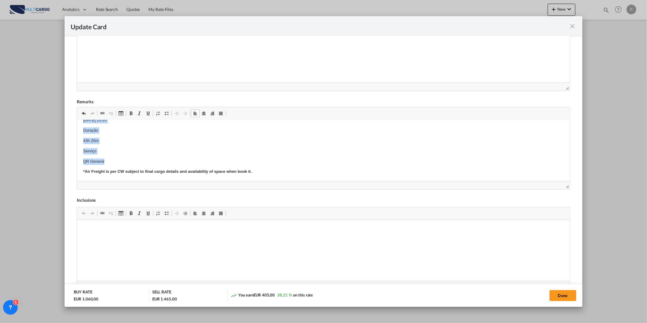
scroll to position [0, 0]
drag, startPoint x: 108, startPoint y: 161, endPoint x: 61, endPoint y: 86, distance: 88.4
click at [77, 120] on html "[PERSON_NAME] [DATE] 18:00 Chegada [DATE] 15:20 Duração 43h 20m Serviço QR Gene…" at bounding box center [323, 170] width 492 height 101
click at [557, 294] on button "Done" at bounding box center [562, 295] width 27 height 11
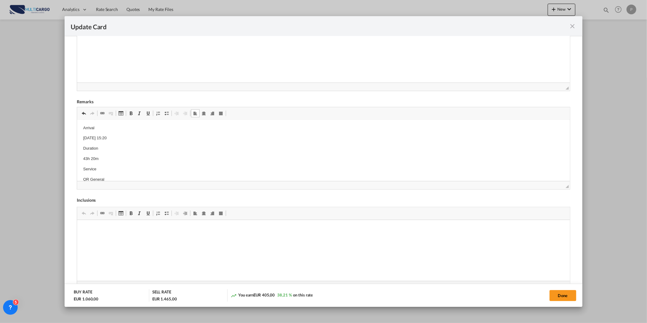
type input "1.1"
type input "1.4"
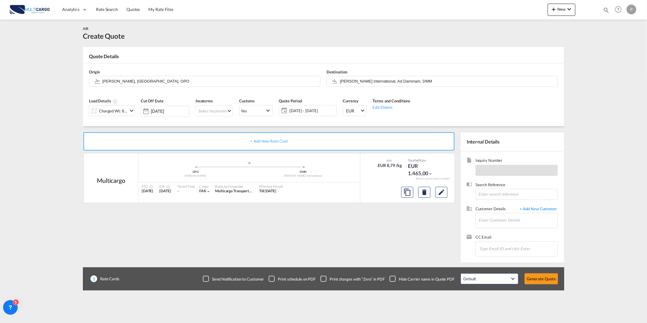
scroll to position [4, 0]
click at [442, 192] on md-icon "Edit" at bounding box center [440, 191] width 7 height 7
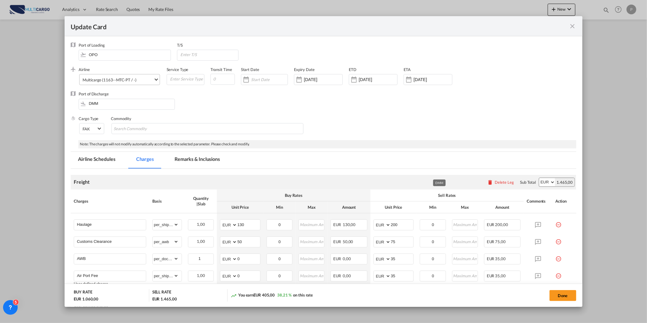
click at [149, 74] on div "Airline Multicargo (1163--MTC-PT / -) AIR EXPRESS S.A. (1166- / -) CMA CGM Air …" at bounding box center [123, 79] width 88 height 24
drag, startPoint x: 149, startPoint y: 74, endPoint x: 149, endPoint y: 77, distance: 3.3
click at [149, 76] on md-select-value "Multicargo (1163--MTC-PT / -)" at bounding box center [120, 79] width 77 height 10
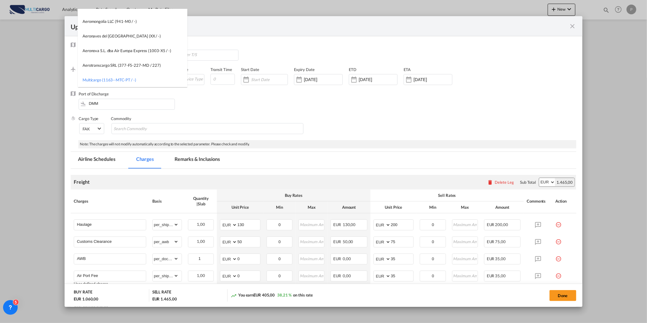
scroll to position [0, 0]
click at [152, 15] on input "search" at bounding box center [134, 16] width 106 height 15
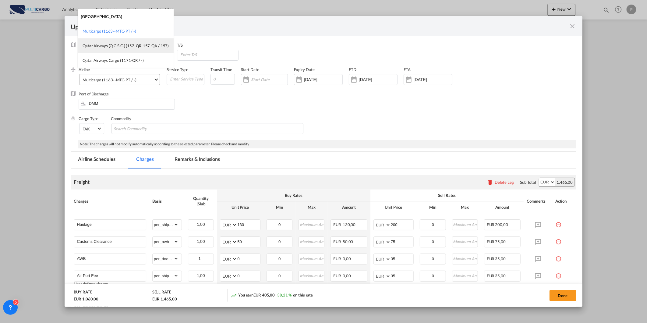
type input "[GEOGRAPHIC_DATA]"
click at [122, 49] on md-option "Qatar Airways (Q.C.S.C.) (152-QR-157-QA / 157)" at bounding box center [126, 45] width 96 height 15
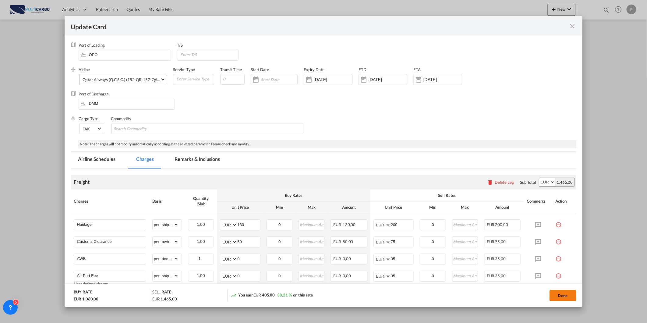
click at [562, 295] on button "Done" at bounding box center [562, 295] width 27 height 11
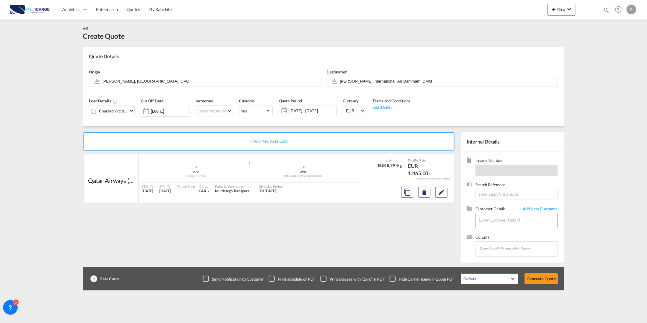
click at [512, 219] on input "Enter Customer Details" at bounding box center [517, 220] width 79 height 14
paste input "[PERSON_NAME][EMAIL_ADDRESS][DOMAIN_NAME]"
type input "[PERSON_NAME][EMAIL_ADDRESS][DOMAIN_NAME]"
click at [529, 206] on span "+ Add New Customer" at bounding box center [536, 209] width 41 height 7
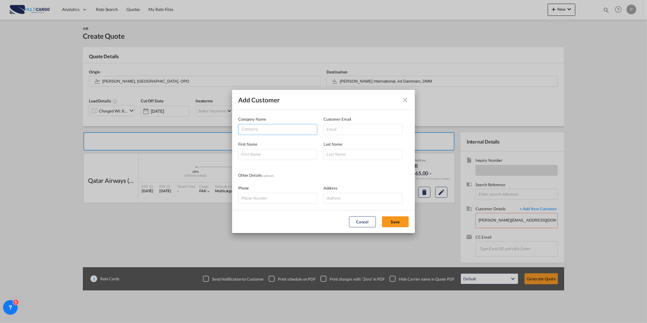
click at [278, 135] on md-autocomplete-wrap "Add Customer Company ..." at bounding box center [279, 130] width 76 height 12
click at [277, 132] on input "Company" at bounding box center [279, 128] width 76 height 9
paste input "[PERSON_NAME][EMAIL_ADDRESS][DOMAIN_NAME]"
type input "[PERSON_NAME][EMAIL_ADDRESS][DOMAIN_NAME]"
click at [335, 132] on input "Add Customer Company ..." at bounding box center [362, 129] width 79 height 11
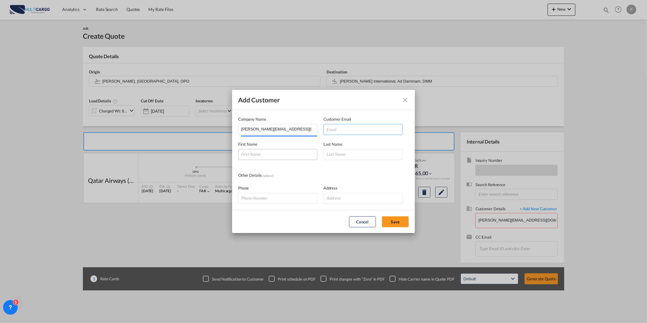
paste input "[PERSON_NAME][EMAIL_ADDRESS][DOMAIN_NAME]"
type input "[PERSON_NAME][EMAIL_ADDRESS][DOMAIN_NAME]"
click at [261, 153] on input "Add Customer Company ..." at bounding box center [277, 154] width 79 height 11
paste input "[PERSON_NAME][EMAIL_ADDRESS][DOMAIN_NAME]"
type input "[PERSON_NAME][EMAIL_ADDRESS][DOMAIN_NAME]"
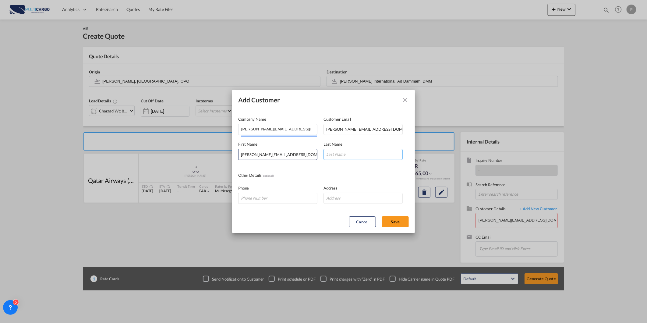
click at [342, 152] on input "Add Customer Company ..." at bounding box center [362, 154] width 79 height 11
paste input "[PERSON_NAME][EMAIL_ADDRESS][DOMAIN_NAME]"
type input "[PERSON_NAME][EMAIL_ADDRESS][DOMAIN_NAME]"
click at [403, 219] on button "Save" at bounding box center [395, 221] width 27 height 11
type input "[PERSON_NAME][EMAIL_ADDRESS][DOMAIN_NAME], [PERSON_NAME][EMAIL_ADDRESS][DOMAIN_…"
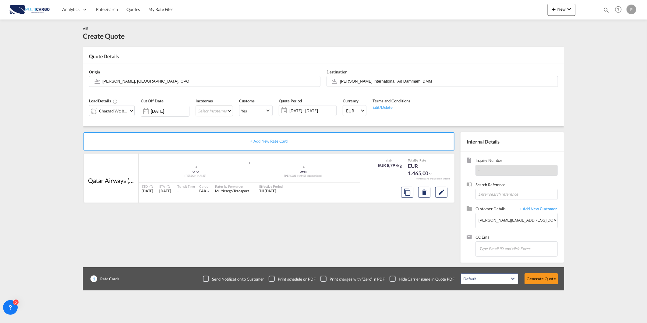
click at [539, 273] on div "Default All in Leg Totals Default Generate Quote" at bounding box center [509, 278] width 104 height 17
click at [544, 279] on button "Generate Quote" at bounding box center [540, 278] width 33 height 11
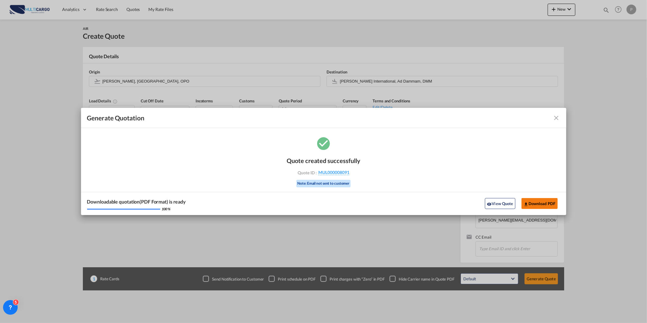
click at [532, 205] on button "Download PDF" at bounding box center [539, 203] width 36 height 11
click at [555, 117] on md-icon "icon-close fg-AAA8AD cursor m-0" at bounding box center [556, 117] width 7 height 7
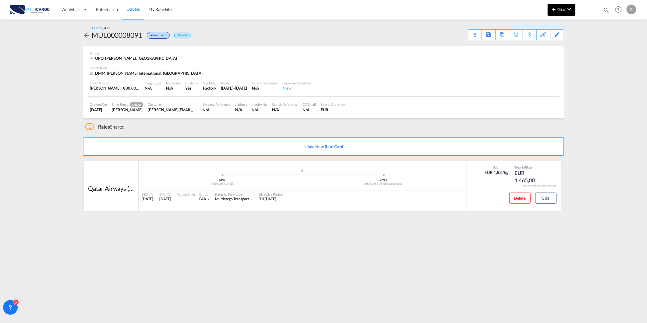
click at [564, 10] on span "New" at bounding box center [561, 9] width 23 height 5
click at [534, 49] on md-icon "button" at bounding box center [536, 45] width 7 height 7
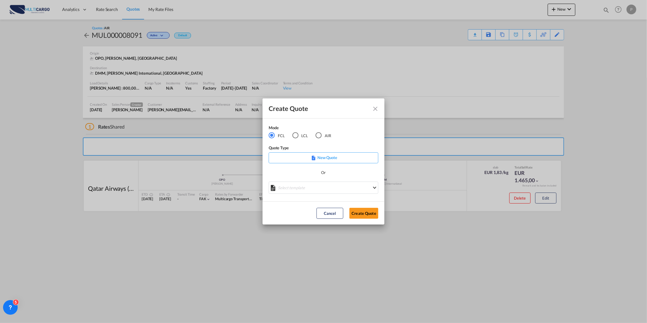
click at [320, 133] on div "AIR" at bounding box center [318, 135] width 6 height 6
click at [295, 185] on md-select "Select template [DATE] IMP_DAP_AIR_>500 [PERSON_NAME] | [DATE] [DATE]_IMP_DAP_A…" at bounding box center [324, 187] width 110 height 12
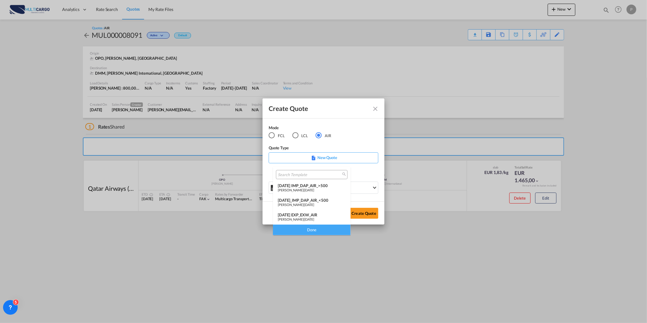
drag, startPoint x: 297, startPoint y: 213, endPoint x: 332, endPoint y: 215, distance: 34.5
click at [298, 212] on div "[DATE] EXP_EXW_AIR" at bounding box center [312, 214] width 68 height 5
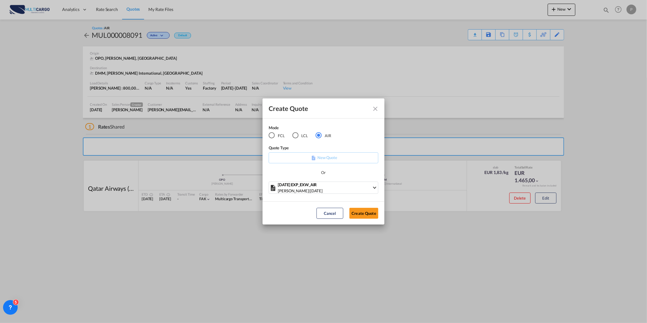
click at [385, 215] on div "Create Quote Mode FCL LCL AIR Quote Type New Quote Or [DATE] EXP_EXW_AIR [PERSO…" at bounding box center [323, 161] width 647 height 323
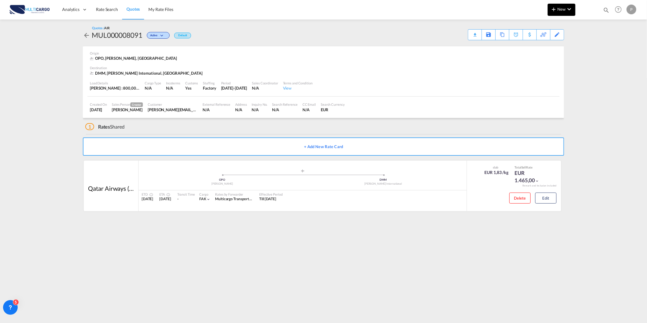
click at [555, 9] on md-icon "icon-plus 400-fg" at bounding box center [553, 8] width 7 height 7
click at [534, 44] on md-icon "button" at bounding box center [536, 45] width 7 height 7
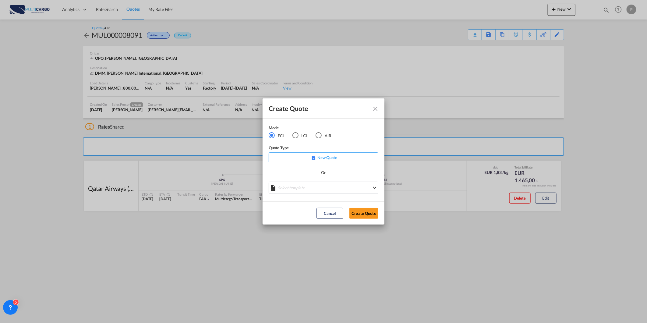
click at [320, 136] on div "AIR" at bounding box center [318, 135] width 6 height 6
click at [278, 187] on div "Create QuoteModeFCL LCLAIR ..." at bounding box center [324, 185] width 110 height 8
click at [287, 190] on md-select "Select template [DATE] IMP_DAP_AIR_>500 [PERSON_NAME] | [DATE] [DATE]_IMP_DAP_A…" at bounding box center [324, 187] width 110 height 12
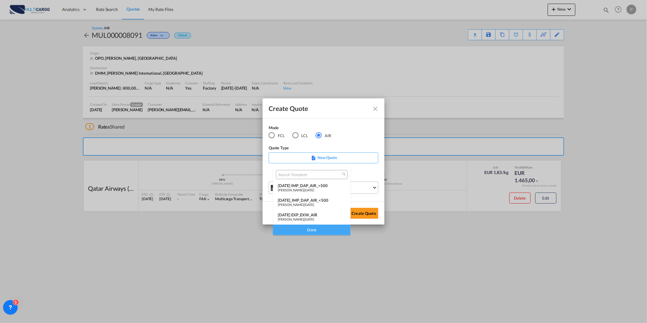
click at [287, 217] on span "[PERSON_NAME]" at bounding box center [291, 219] width 26 height 4
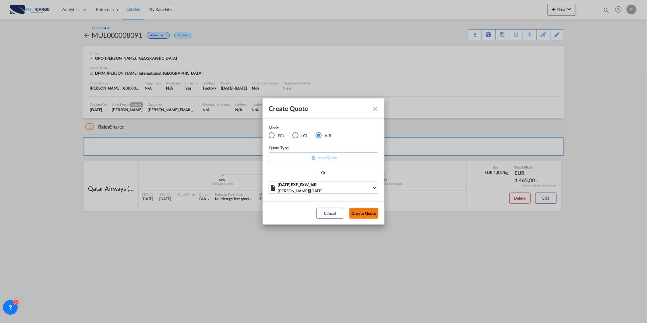
click at [364, 216] on button "Create Quote" at bounding box center [363, 213] width 29 height 11
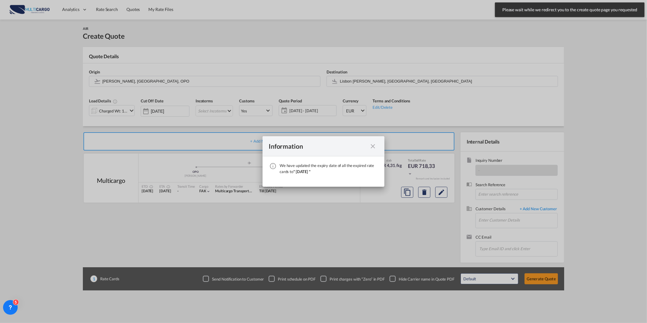
drag, startPoint x: 374, startPoint y: 145, endPoint x: 370, endPoint y: 146, distance: 3.8
click at [374, 145] on md-icon "icon-close fg-AAA8AD cursor" at bounding box center [372, 145] width 7 height 7
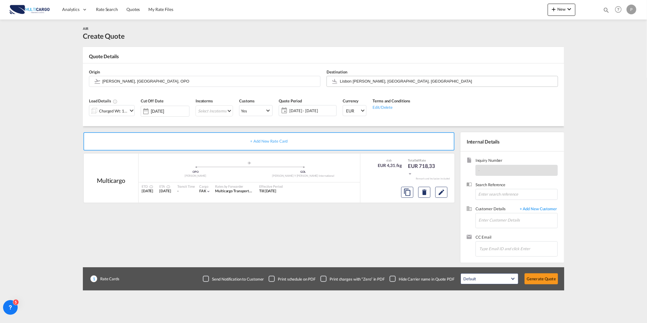
click at [400, 80] on input "Lisbon [PERSON_NAME], [GEOGRAPHIC_DATA], [GEOGRAPHIC_DATA]" at bounding box center [447, 81] width 215 height 11
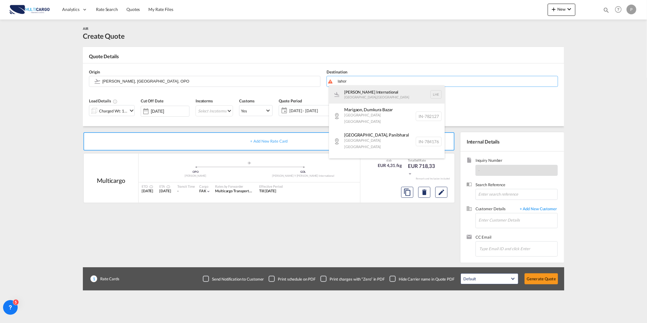
click at [418, 92] on div "[PERSON_NAME] International [GEOGRAPHIC_DATA] , [GEOGRAPHIC_DATA] LHE" at bounding box center [387, 94] width 116 height 18
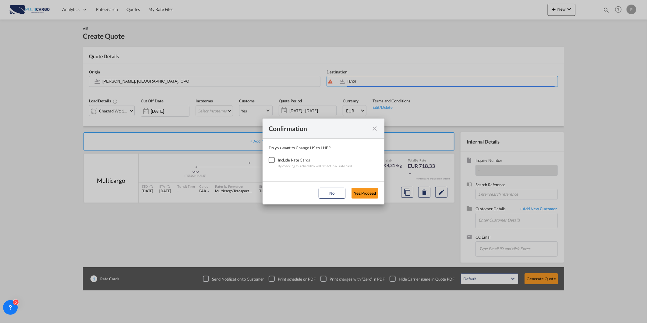
type input "[PERSON_NAME] International, [GEOGRAPHIC_DATA], LHE"
click at [271, 162] on div "Checkbox No Ink" at bounding box center [272, 160] width 6 height 6
drag, startPoint x: 370, startPoint y: 192, endPoint x: 104, endPoint y: 117, distance: 276.5
click at [368, 191] on button "Yes,Proceed" at bounding box center [364, 193] width 27 height 11
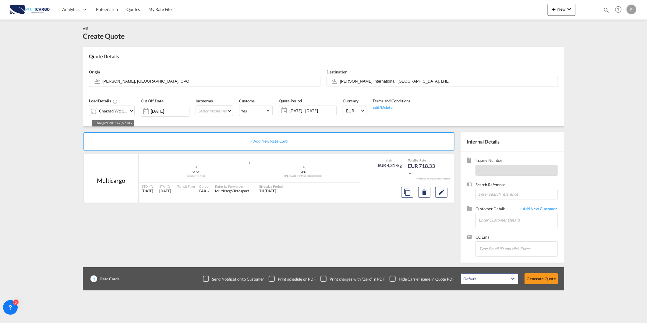
click at [114, 115] on div "Charged Wt: 166,67 KG" at bounding box center [113, 111] width 29 height 9
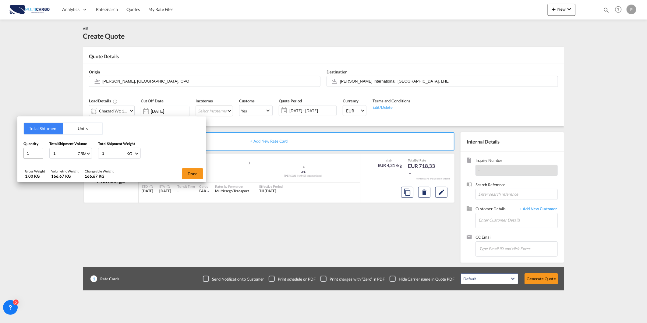
drag, startPoint x: 47, startPoint y: 153, endPoint x: 26, endPoint y: 149, distance: 21.4
click at [34, 150] on div "Quantity 1 Total Shipment Volume 1 CBM CBM CFT KG LB Total Shipment Weight 1 KG…" at bounding box center [111, 150] width 177 height 18
type input "0"
type input "0.1"
type input "15"
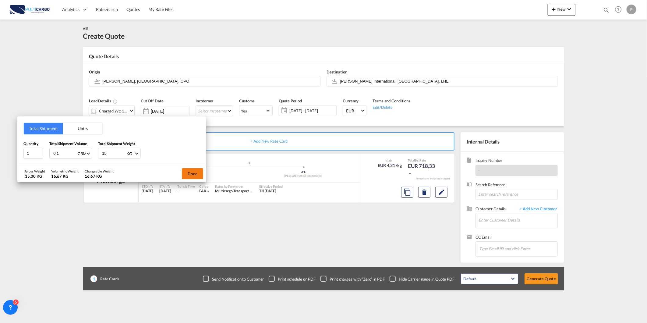
click at [194, 171] on button "Done" at bounding box center [192, 173] width 21 height 11
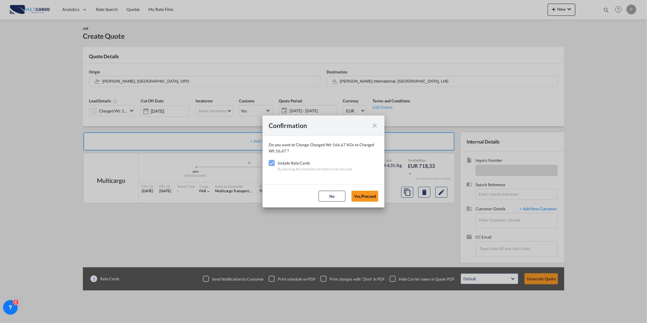
click at [364, 189] on md-dialog-actions "No Yes,Proceed" at bounding box center [323, 195] width 122 height 23
click at [364, 192] on button "Yes,Proceed" at bounding box center [364, 196] width 27 height 11
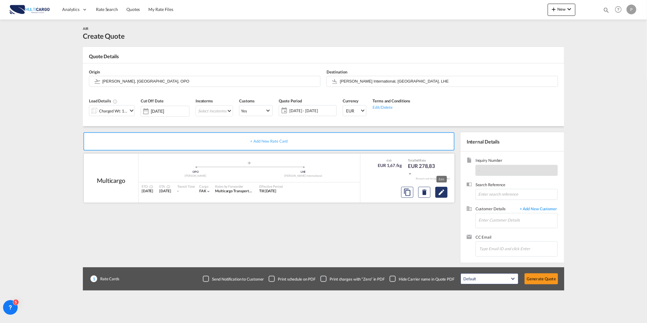
click at [443, 194] on md-icon "Edit" at bounding box center [440, 191] width 7 height 7
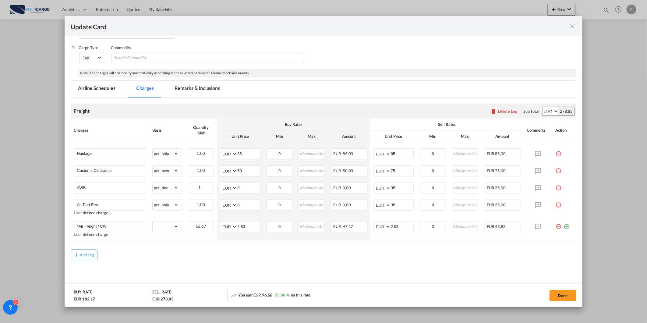
scroll to position [75, 0]
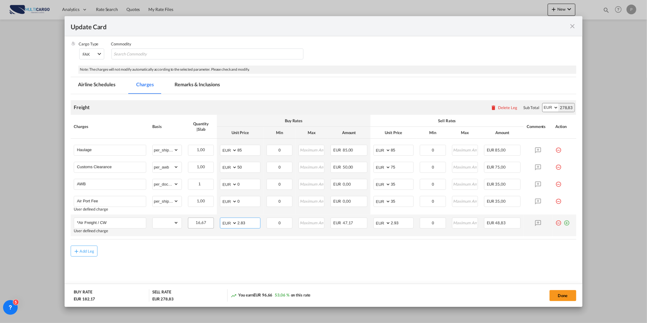
drag, startPoint x: 244, startPoint y: 223, endPoint x: 197, endPoint y: 223, distance: 47.5
click at [203, 223] on tr "*Air Freight / CW User defined charge Please Enter Already Exists gross_weight …" at bounding box center [323, 225] width 505 height 22
click at [254, 221] on input "2.356" at bounding box center [248, 222] width 23 height 9
type input "2.35"
click at [397, 222] on input "2.93" at bounding box center [402, 222] width 23 height 9
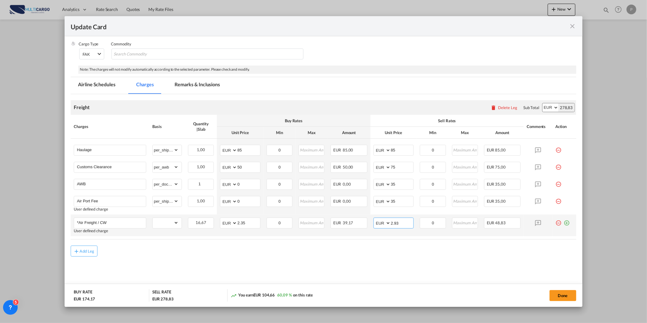
click at [397, 222] on input "2.93" at bounding box center [402, 222] width 23 height 9
type input "2.70"
drag, startPoint x: 404, startPoint y: 151, endPoint x: 357, endPoint y: 165, distance: 48.2
click at [373, 156] on md-input-container "AED AFN ALL AMD ANG AOA ARS AUD AWG AZN BAM BBD BDT BGN BHD BIF BMD BND [PERSON…" at bounding box center [393, 150] width 40 height 11
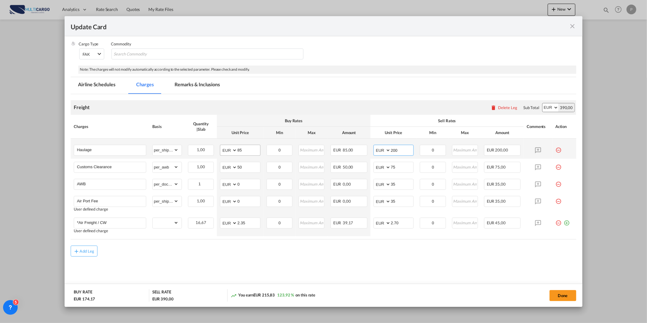
type input "200"
drag, startPoint x: 238, startPoint y: 151, endPoint x: 230, endPoint y: 151, distance: 7.9
click at [229, 151] on md-input-container "AED AFN ALL AMD ANG AOA ARS AUD AWG AZN BAM BBD BDT BGN BHD BIF BMD BND [PERSON…" at bounding box center [240, 150] width 40 height 11
drag, startPoint x: 244, startPoint y: 149, endPoint x: 208, endPoint y: 154, distance: 36.3
click at [212, 154] on tr "Haulage Please Enter Already Exists gross_weight volumetric_weight per_shipment…" at bounding box center [323, 149] width 505 height 20
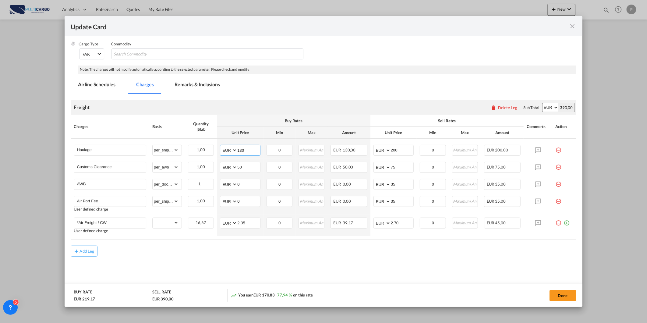
type input "130"
click at [188, 91] on md-tab-item "Remarks & Inclusions" at bounding box center [197, 85] width 60 height 17
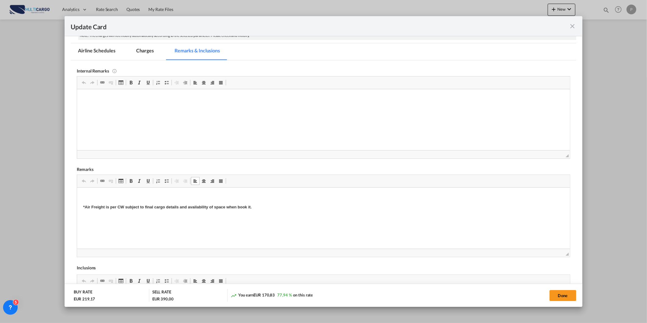
scroll to position [22, 0]
click at [556, 295] on button "Done" at bounding box center [562, 295] width 27 height 11
type input "2.7"
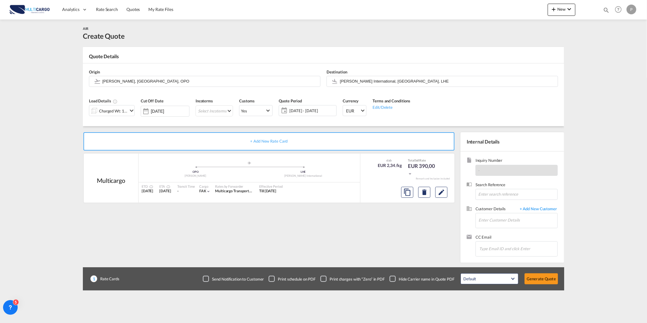
scroll to position [4, 0]
click at [138, 110] on div "Cut Off Date [DATE]" at bounding box center [165, 109] width 55 height 29
click at [120, 111] on div "Charged Wt: 16,67 KG" at bounding box center [113, 111] width 29 height 9
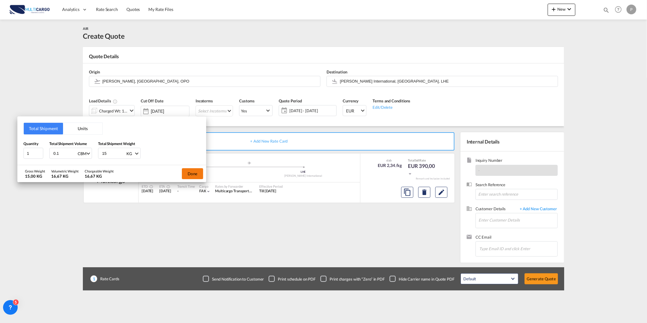
click at [190, 169] on button "Done" at bounding box center [192, 173] width 21 height 11
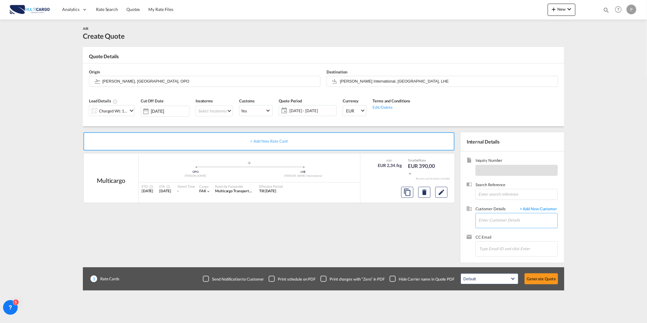
click at [499, 223] on input "Enter Customer Details" at bounding box center [517, 220] width 79 height 14
paste input "[EMAIL_ADDRESS][DOMAIN_NAME]"
click at [494, 227] on div "[PERSON_NAME] [EMAIL_ADDRESS][DOMAIN_NAME] | FACILITIES SHIPPING" at bounding box center [536, 231] width 116 height 16
type input "FACILITIES SHIPPING, [PERSON_NAME], [EMAIL_ADDRESS][DOMAIN_NAME]"
click at [542, 276] on button "Generate Quote" at bounding box center [540, 278] width 33 height 11
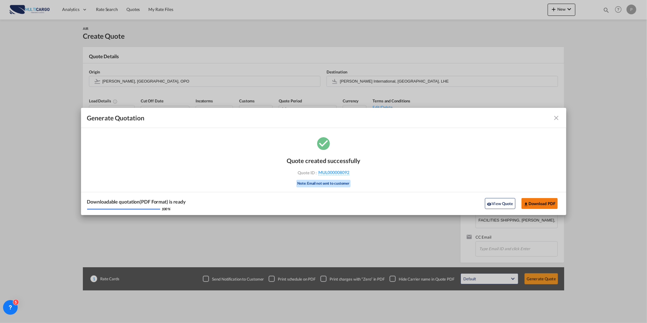
click at [544, 203] on button "Download PDF" at bounding box center [539, 203] width 36 height 11
click at [554, 117] on md-icon "icon-close fg-AAA8AD cursor m-0" at bounding box center [556, 117] width 7 height 7
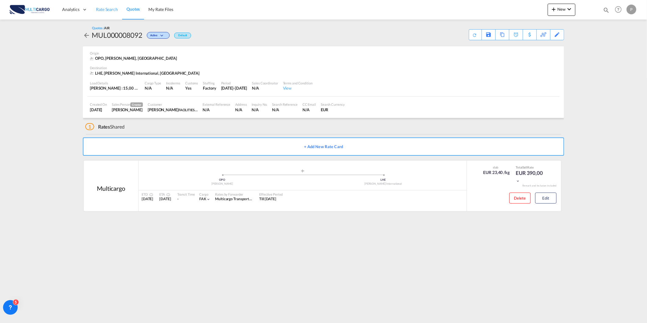
click at [107, 11] on span "Rate Search" at bounding box center [107, 9] width 22 height 5
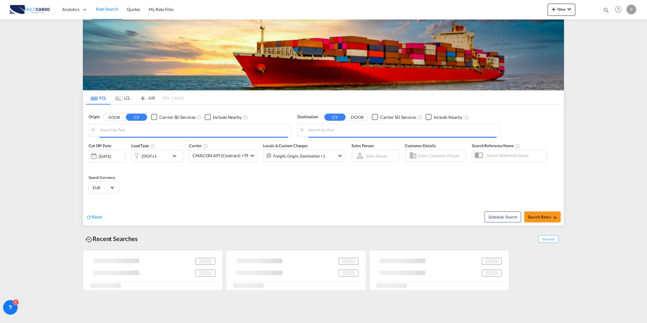
type input "[GEOGRAPHIC_DATA] ([GEOGRAPHIC_DATA]), PTLIS"
type input "Ho Chi Minh City ([GEOGRAPHIC_DATA]), VNSGN"
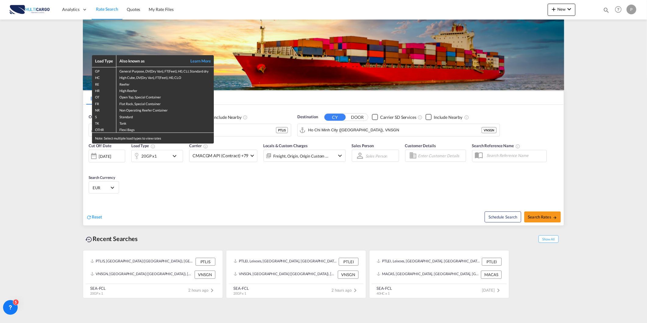
click at [157, 133] on div "Note: Select multiple load types to view rates" at bounding box center [153, 138] width 122 height 11
click at [230, 131] on div "Load Type Also known as Learn More GP General Purpose, DV(Dry Van), FT(Feet), H…" at bounding box center [323, 161] width 647 height 323
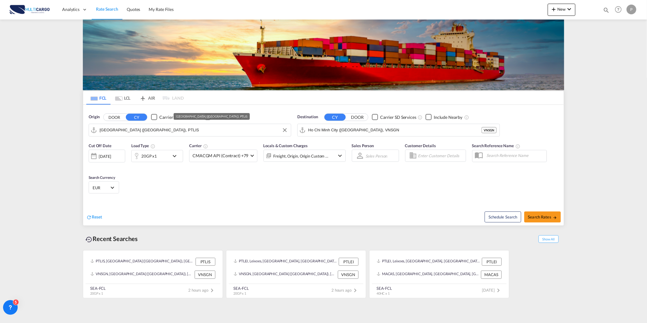
click at [230, 131] on input "[GEOGRAPHIC_DATA] ([GEOGRAPHIC_DATA]), PTLIS" at bounding box center [194, 129] width 188 height 9
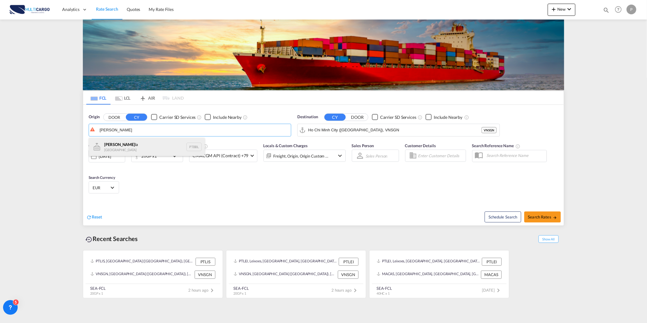
click at [140, 145] on div "[PERSON_NAME] la Portugal PTBBL" at bounding box center [147, 147] width 116 height 18
type input "Bobadela, PTBBL"
click at [325, 128] on input "Ho Chi Minh City ([GEOGRAPHIC_DATA]), VNSGN" at bounding box center [402, 129] width 188 height 9
click at [192, 134] on input "Bobadela, PTBBL" at bounding box center [194, 129] width 188 height 9
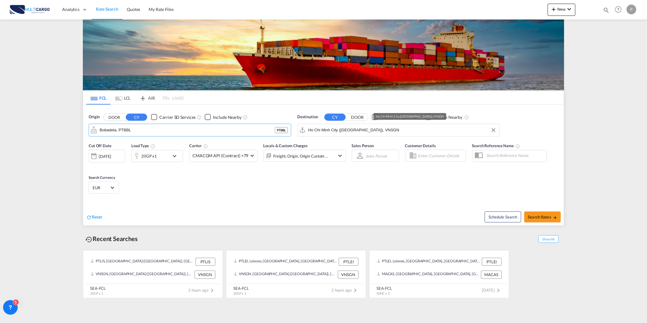
click at [325, 131] on input "Ho Chi Minh City ([GEOGRAPHIC_DATA]), VNSGN" at bounding box center [402, 129] width 188 height 9
type input "s"
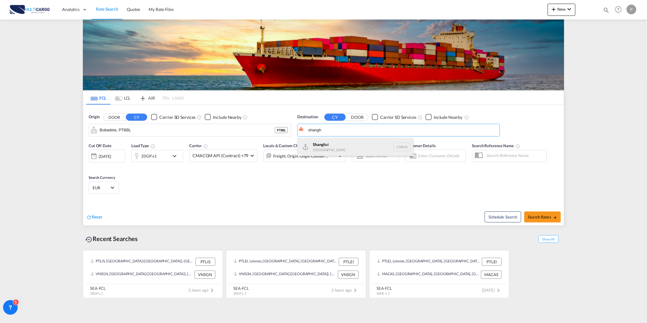
click at [336, 147] on div "Shangh ai China [GEOGRAPHIC_DATA]" at bounding box center [355, 147] width 116 height 18
type input "[GEOGRAPHIC_DATA], [GEOGRAPHIC_DATA]"
click at [559, 215] on button "Search Rates" at bounding box center [542, 216] width 37 height 11
type input "PTBBL to CNSHA / [DATE]"
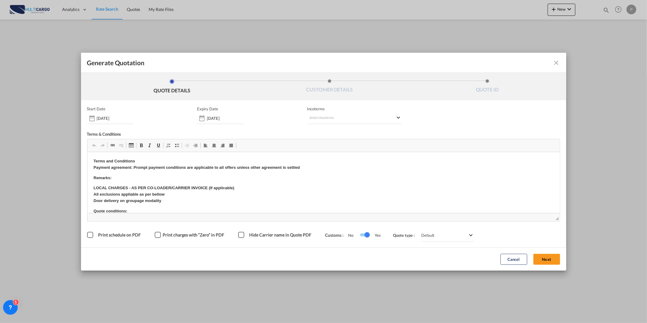
click at [344, 112] on div "Incoterms Select Incoterms DAP - export Delivered at Place DPU - import Deliver…" at bounding box center [354, 115] width 95 height 18
drag, startPoint x: 344, startPoint y: 112, endPoint x: 337, endPoint y: 122, distance: 12.4
click at [337, 122] on md-select "Select Incoterms DAP - export Delivered at Place DPU - import Delivery at Place…" at bounding box center [354, 118] width 95 height 11
click at [329, 128] on input "search" at bounding box center [338, 130] width 56 height 5
type input "exw"
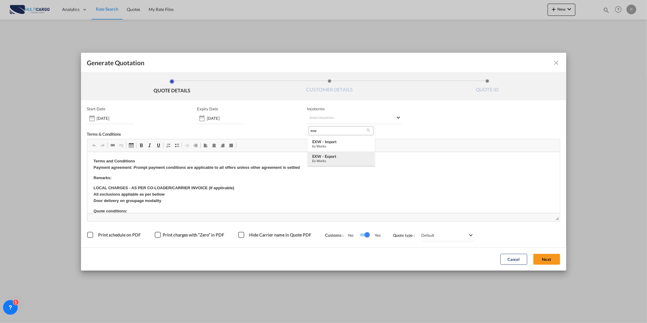
drag, startPoint x: 345, startPoint y: 155, endPoint x: 348, endPoint y: 153, distance: 3.3
click at [348, 153] on md-option "EXW - export Ex Works" at bounding box center [341, 158] width 68 height 15
click at [553, 256] on button "Next" at bounding box center [546, 259] width 27 height 11
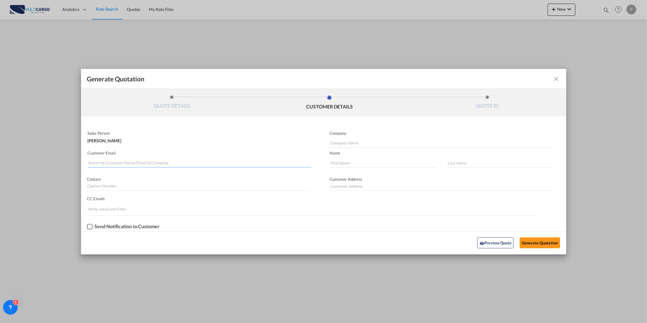
click at [157, 162] on input "Search by Customer Name/Email Id/Company" at bounding box center [199, 162] width 223 height 9
paste input "[PERSON_NAME][EMAIL_ADDRESS][DOMAIN_NAME]"
type input "[PERSON_NAME][EMAIL_ADDRESS][DOMAIN_NAME]"
click at [363, 143] on input "Company Name" at bounding box center [441, 143] width 222 height 9
paste input "[PERSON_NAME][EMAIL_ADDRESS][DOMAIN_NAME]"
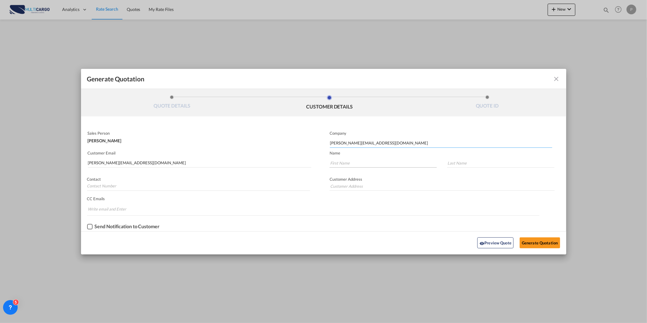
type input "[PERSON_NAME][EMAIL_ADDRESS][DOMAIN_NAME]"
drag, startPoint x: 359, startPoint y: 160, endPoint x: 378, endPoint y: 164, distance: 18.9
click at [359, 160] on input "Generate QuotationQUOTE ..." at bounding box center [382, 162] width 107 height 9
paste input "[PERSON_NAME][EMAIL_ADDRESS][DOMAIN_NAME]"
type input "[PERSON_NAME][EMAIL_ADDRESS][DOMAIN_NAME]"
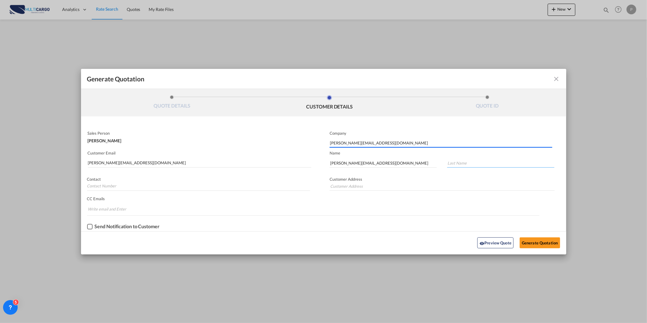
click at [469, 160] on input "Generate QuotationQUOTE ..." at bounding box center [500, 162] width 107 height 9
paste input "[PERSON_NAME][EMAIL_ADDRESS][DOMAIN_NAME]"
type input "[PERSON_NAME][EMAIL_ADDRESS][DOMAIN_NAME]"
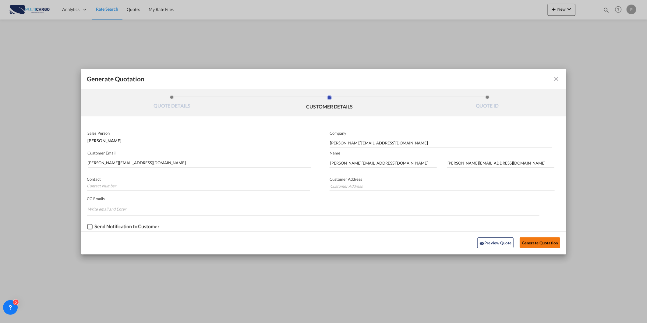
click at [538, 239] on button "Generate Quotation" at bounding box center [539, 242] width 40 height 11
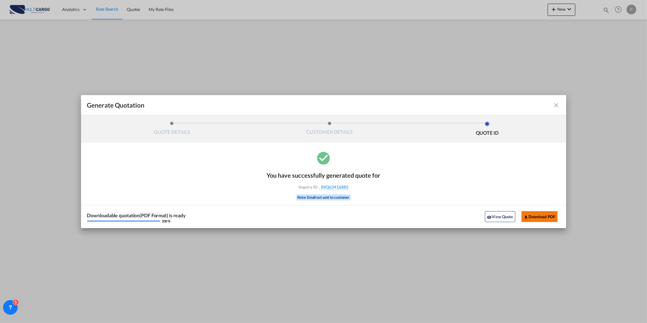
click at [547, 215] on button "Download PDF" at bounding box center [539, 216] width 36 height 11
click at [556, 104] on md-icon "icon-close fg-AAA8AD cursor m-0" at bounding box center [556, 104] width 7 height 7
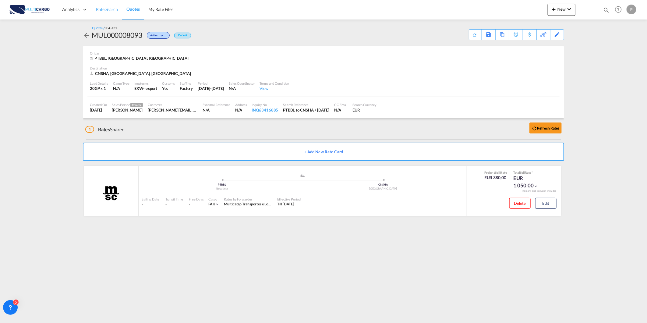
click at [107, 8] on span "Rate Search" at bounding box center [107, 9] width 22 height 5
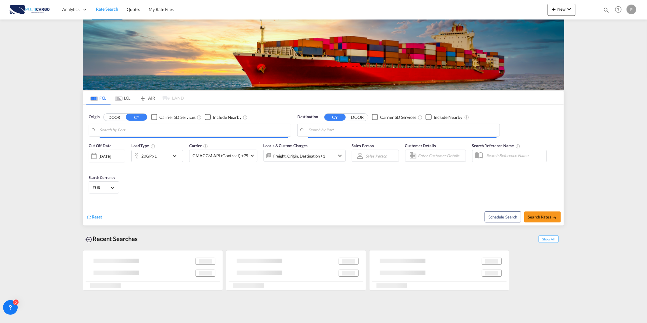
type input "Bobadela, PTBBL"
type input "[GEOGRAPHIC_DATA], [GEOGRAPHIC_DATA]"
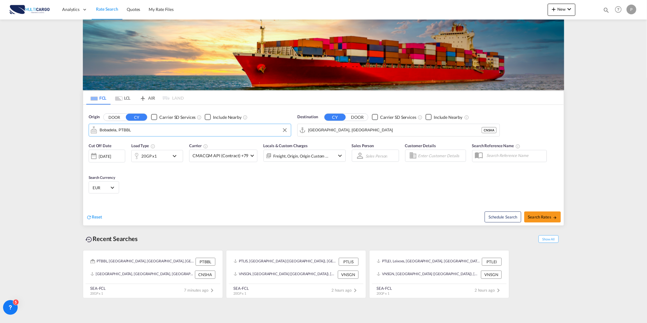
click at [130, 132] on input "Bobadela, PTBBL" at bounding box center [194, 129] width 188 height 9
click at [132, 141] on div "Leix oes Portugal PTLEI" at bounding box center [147, 147] width 116 height 18
type input "Leixoes, PTLEI"
click at [332, 124] on md-input-container "[GEOGRAPHIC_DATA], CNSHA CNSHA" at bounding box center [398, 130] width 202 height 12
click at [333, 132] on input "[GEOGRAPHIC_DATA], [GEOGRAPHIC_DATA]" at bounding box center [402, 129] width 188 height 9
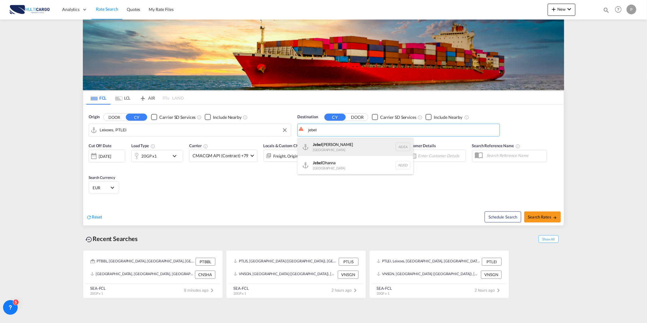
click at [363, 149] on div "[GEOGRAPHIC_DATA] [GEOGRAPHIC_DATA]" at bounding box center [355, 147] width 116 height 18
type input "[GEOGRAPHIC_DATA], [GEOGRAPHIC_DATA]"
click at [165, 157] on div "20GP x1" at bounding box center [151, 156] width 38 height 12
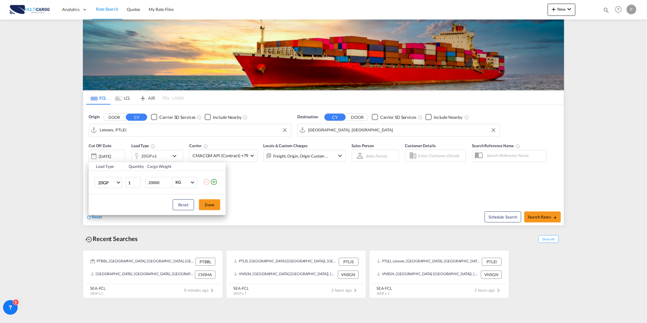
click at [212, 182] on md-icon "icon-plus-circle-outline" at bounding box center [213, 181] width 7 height 7
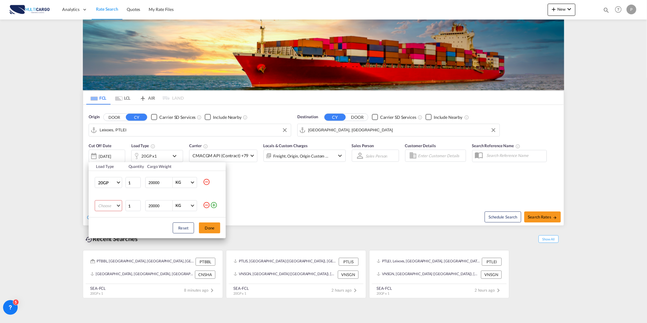
click at [105, 209] on md-select "Choose 20GP 40GP 40HC 45HC 20RE 40RE 40HR 20OT 40OT 20FR 40FR 40NR 20NR 45S 20T…" at bounding box center [108, 205] width 27 height 11
click at [120, 223] on md-option "40GP" at bounding box center [113, 220] width 41 height 15
click at [211, 228] on button "Done" at bounding box center [209, 227] width 21 height 11
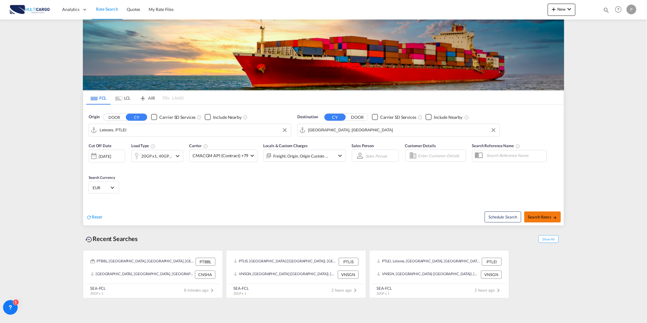
click at [553, 217] on md-icon "icon-arrow-right" at bounding box center [555, 217] width 4 height 4
type input "PTLEI to AEJEA / [DATE]"
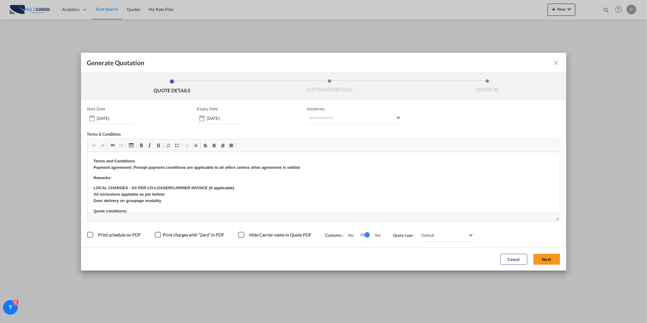
click at [554, 59] on md-icon "icon-close fg-AAA8AD cursor m-0" at bounding box center [556, 62] width 7 height 7
click at [363, 118] on md-select "Select Incoterms DAP - export Delivered at Place DPU - import Delivery at Place…" at bounding box center [354, 118] width 95 height 11
click at [318, 132] on input "search" at bounding box center [338, 130] width 56 height 5
type input "exw"
drag, startPoint x: 350, startPoint y: 155, endPoint x: 477, endPoint y: 235, distance: 149.7
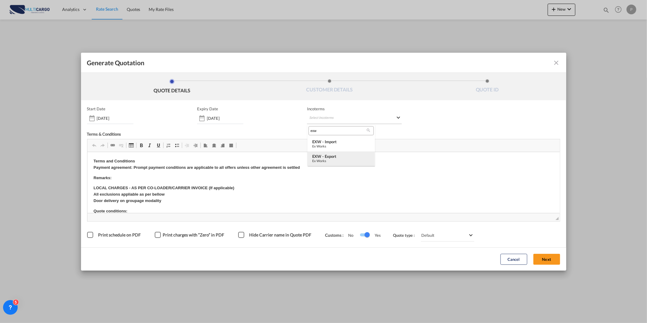
click at [354, 156] on div "EXW - export" at bounding box center [341, 156] width 58 height 5
click at [550, 255] on button "Next" at bounding box center [546, 259] width 27 height 11
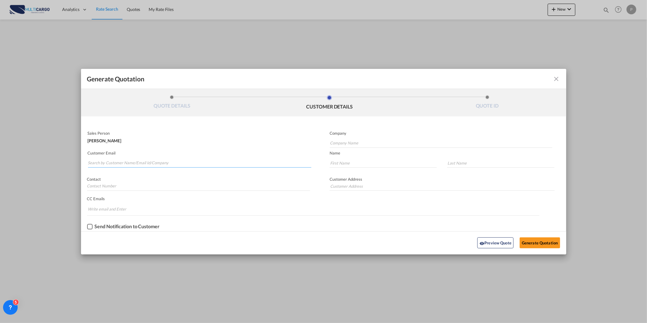
click at [171, 158] on input "Search by Customer Name/Email Id/Company" at bounding box center [199, 162] width 223 height 9
paste input "[EMAIL_ADDRESS][DOMAIN_NAME]"
type input "[EMAIL_ADDRESS][DOMAIN_NAME]"
click at [367, 139] on input "Company Name" at bounding box center [441, 143] width 222 height 9
paste input "[EMAIL_ADDRESS][DOMAIN_NAME]"
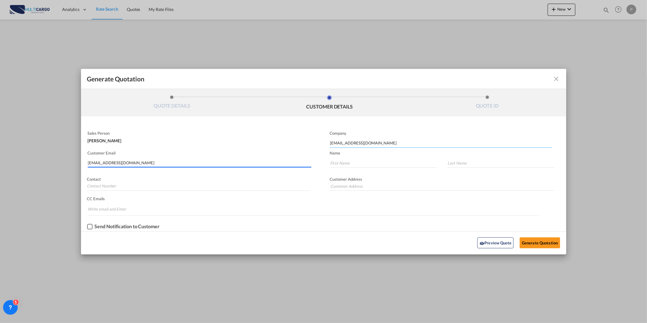
type input "[EMAIL_ADDRESS][DOMAIN_NAME]"
drag, startPoint x: 351, startPoint y: 170, endPoint x: 351, endPoint y: 166, distance: 4.0
click at [351, 168] on md-input-container "Generate QuotationQUOTE ..." at bounding box center [380, 164] width 114 height 13
click at [351, 165] on input "Generate QuotationQUOTE ..." at bounding box center [382, 162] width 107 height 9
paste input "[EMAIL_ADDRESS][DOMAIN_NAME]"
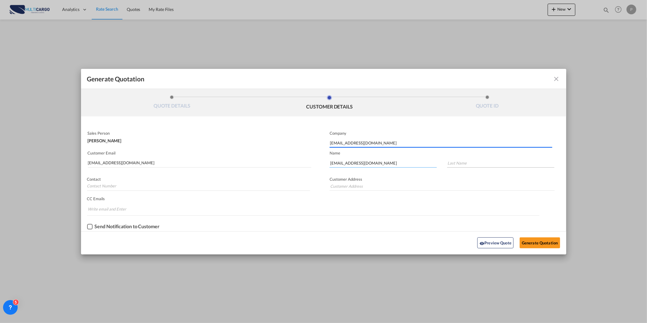
type input "[EMAIL_ADDRESS][DOMAIN_NAME]"
paste input "[EMAIL_ADDRESS][DOMAIN_NAME]"
click at [484, 159] on input "[EMAIL_ADDRESS][DOMAIN_NAME]" at bounding box center [500, 162] width 107 height 9
type input "[EMAIL_ADDRESS][DOMAIN_NAME]"
click at [536, 235] on div "Preview Quote Generate Quotation" at bounding box center [323, 242] width 479 height 17
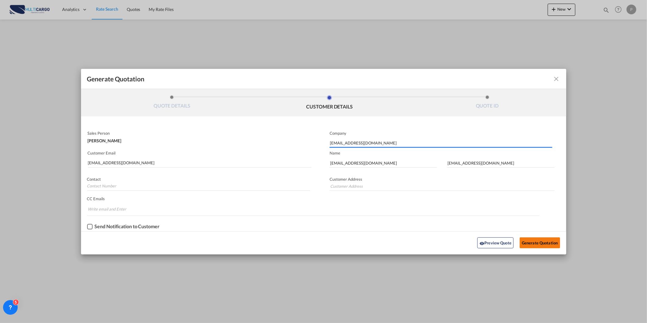
click at [537, 242] on button "Generate Quotation" at bounding box center [539, 242] width 40 height 11
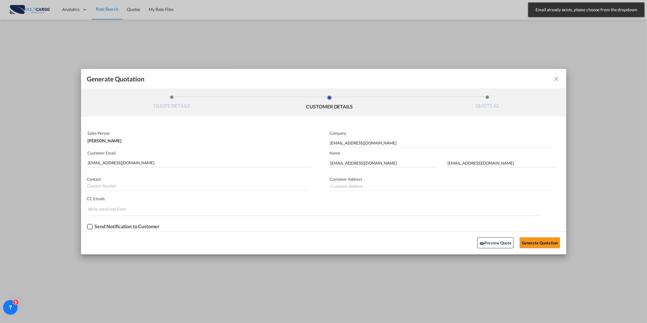
click at [394, 181] on md-input-container "Customer Address" at bounding box center [439, 184] width 232 height 17
click at [234, 164] on input "[EMAIL_ADDRESS][DOMAIN_NAME]" at bounding box center [199, 162] width 223 height 9
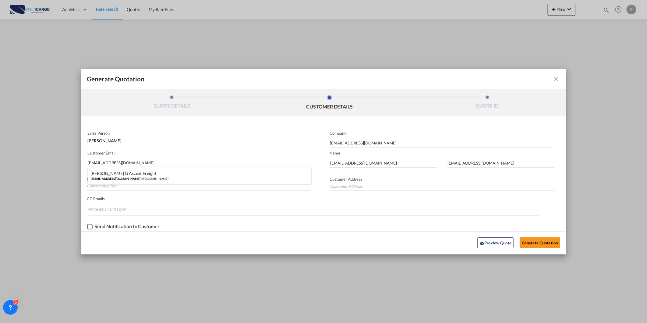
click at [217, 171] on div "[PERSON_NAME] G Ascent Freight [EMAIL_ADDRESS][DOMAIN_NAME] | @[DOMAIN_NAME]" at bounding box center [200, 175] width 224 height 16
type input "@[DOMAIN_NAME]"
type input "[PERSON_NAME] G"
type input "Ascent Freight"
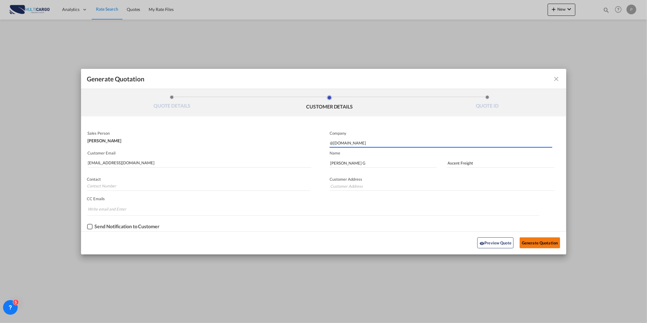
click at [534, 244] on button "Generate Quotation" at bounding box center [539, 242] width 40 height 11
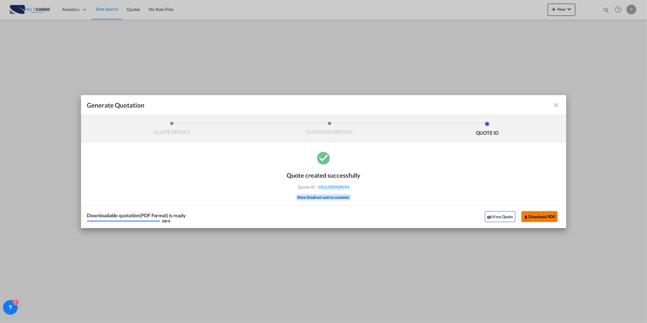
click at [548, 213] on button "Download PDF" at bounding box center [539, 216] width 36 height 11
drag, startPoint x: 551, startPoint y: 13, endPoint x: 562, endPoint y: 35, distance: 24.2
click at [551, 13] on div "Generate Quotation QUOTE DETAILS CUSTOMER DETAILS QUOTE ID Start Date [DATE] Ex…" at bounding box center [323, 161] width 647 height 323
click at [554, 110] on md-toolbar "Generate Quotation" at bounding box center [323, 105] width 485 height 20
click at [559, 105] on md-icon "icon-close fg-AAA8AD cursor m-0" at bounding box center [556, 104] width 7 height 7
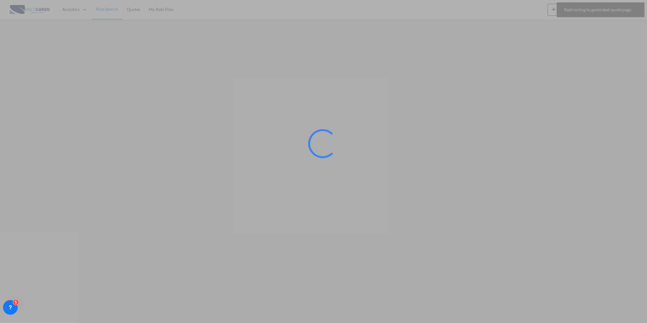
drag, startPoint x: 571, startPoint y: 4, endPoint x: 564, endPoint y: 13, distance: 10.9
click at [564, 13] on div at bounding box center [323, 161] width 647 height 323
click at [546, 11] on div at bounding box center [323, 161] width 647 height 323
click at [549, 10] on div at bounding box center [323, 161] width 647 height 323
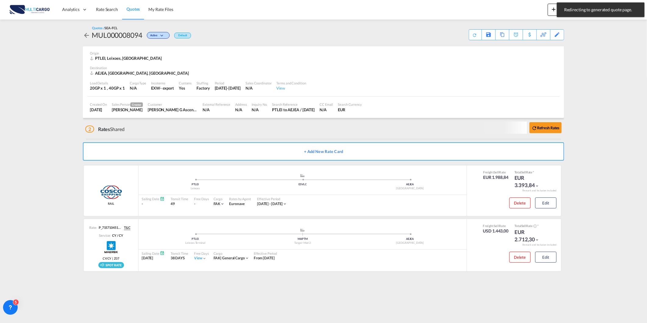
click at [549, 10] on button "New" at bounding box center [561, 10] width 28 height 12
click at [539, 43] on md-icon "button" at bounding box center [536, 45] width 7 height 7
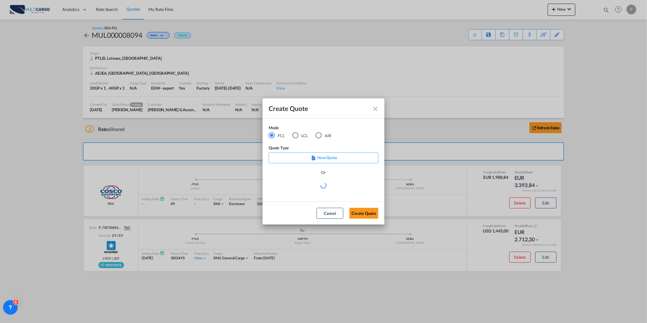
click at [321, 135] on div "AIR" at bounding box center [318, 135] width 6 height 6
click at [305, 194] on div "Create QuoteModeFCL LCLAIR ..." at bounding box center [324, 188] width 110 height 14
click at [305, 192] on div "Create QuoteModeFCL LCLAIR ..." at bounding box center [324, 188] width 110 height 14
click at [305, 191] on md-select "Select template [DATE] IMP_DAP_AIR_>500 [PERSON_NAME] | [DATE] [DATE]_IMP_DAP_A…" at bounding box center [324, 187] width 110 height 12
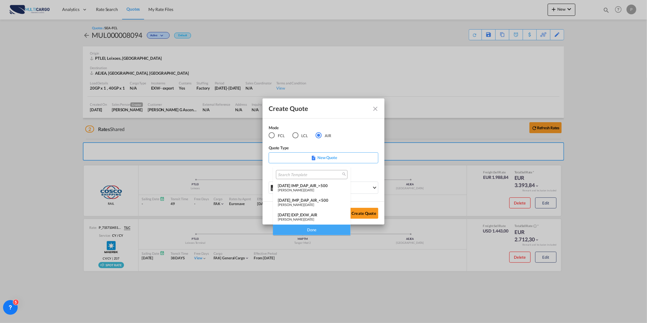
drag, startPoint x: 296, startPoint y: 217, endPoint x: 343, endPoint y: 220, distance: 47.6
click at [296, 217] on span "[PERSON_NAME]" at bounding box center [291, 219] width 26 height 4
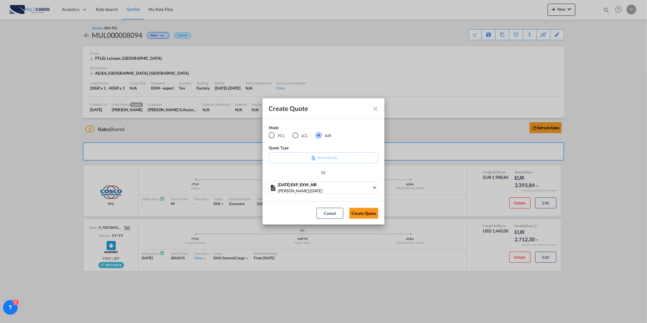
drag, startPoint x: 375, startPoint y: 218, endPoint x: 372, endPoint y: 216, distance: 3.3
click at [375, 218] on button "Create Quote" at bounding box center [363, 213] width 29 height 11
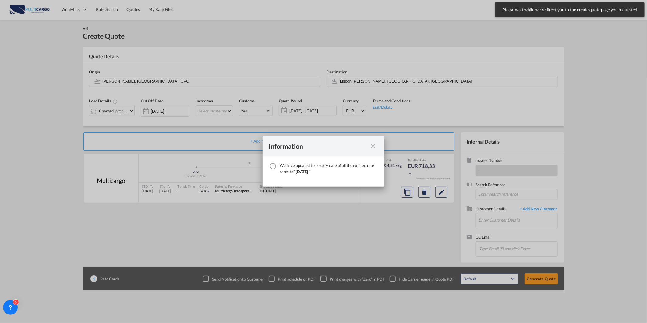
drag, startPoint x: 372, startPoint y: 144, endPoint x: 365, endPoint y: 143, distance: 7.7
click at [373, 144] on md-icon "icon-close fg-AAA8AD cursor" at bounding box center [372, 145] width 7 height 7
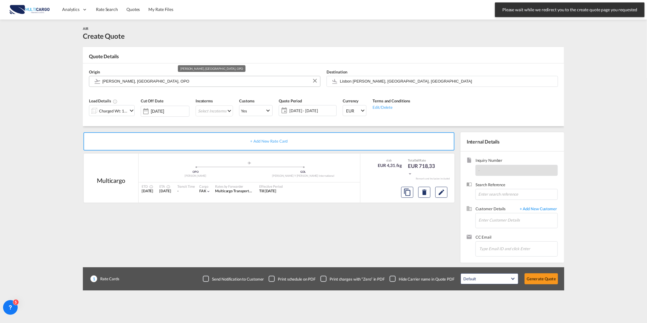
click at [184, 81] on input "[PERSON_NAME], [GEOGRAPHIC_DATA], OPO" at bounding box center [209, 81] width 215 height 11
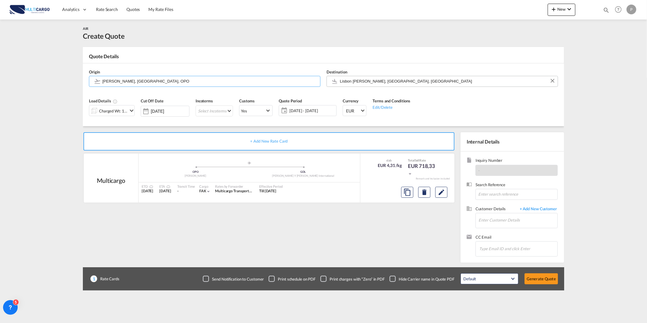
click at [351, 80] on input "Lisbon [PERSON_NAME], [GEOGRAPHIC_DATA], [GEOGRAPHIC_DATA]" at bounding box center [447, 81] width 215 height 11
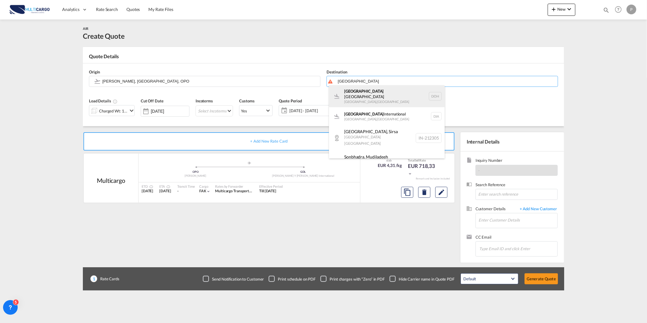
click at [390, 89] on div "[GEOGRAPHIC_DATA] [GEOGRAPHIC_DATA] , [GEOGRAPHIC_DATA] DOH" at bounding box center [387, 96] width 116 height 22
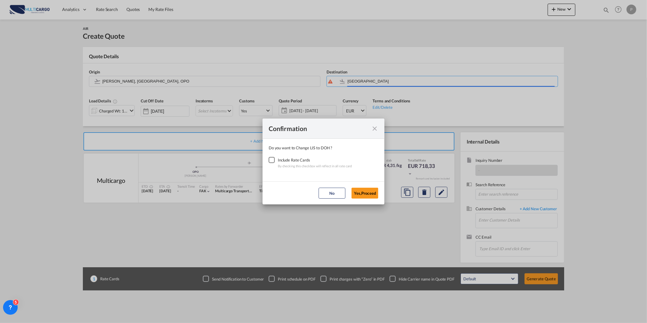
type input "[GEOGRAPHIC_DATA], [GEOGRAPHIC_DATA], [GEOGRAPHIC_DATA]"
click at [272, 167] on div "Confirmation Do you ..." at bounding box center [273, 163] width 9 height 12
drag, startPoint x: 274, startPoint y: 163, endPoint x: 313, endPoint y: 175, distance: 40.6
click at [274, 163] on div "Checkbox No Ink" at bounding box center [272, 160] width 6 height 6
click at [370, 195] on button "Yes,Proceed" at bounding box center [364, 193] width 27 height 11
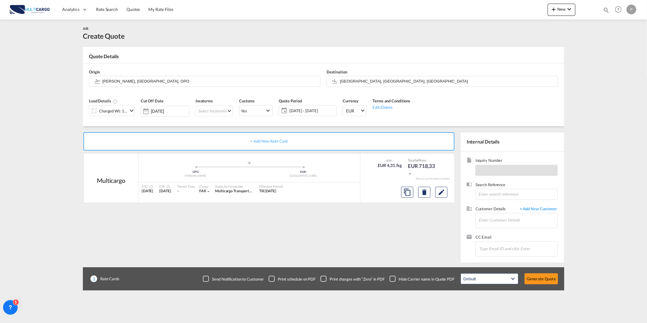
click at [129, 114] on md-icon "icon-chevron-down" at bounding box center [131, 110] width 7 height 7
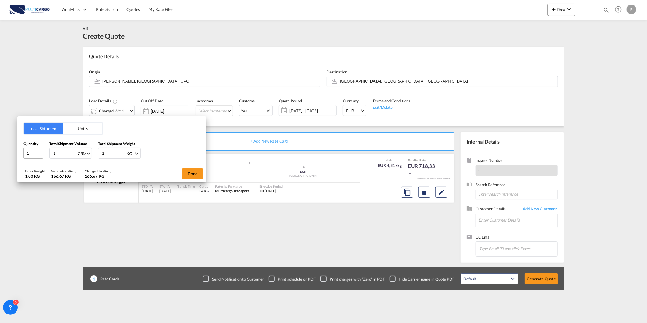
drag, startPoint x: 59, startPoint y: 157, endPoint x: 25, endPoint y: 156, distance: 33.8
click at [25, 156] on div "Quantity 1 Total Shipment Volume 1 CBM CBM CFT KG LB Total Shipment Weight 1 KG…" at bounding box center [111, 150] width 177 height 18
type input "2"
type input "2.23"
type input "128"
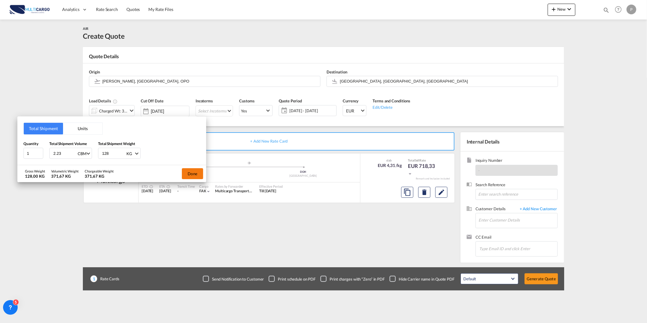
click at [192, 172] on button "Done" at bounding box center [192, 173] width 21 height 11
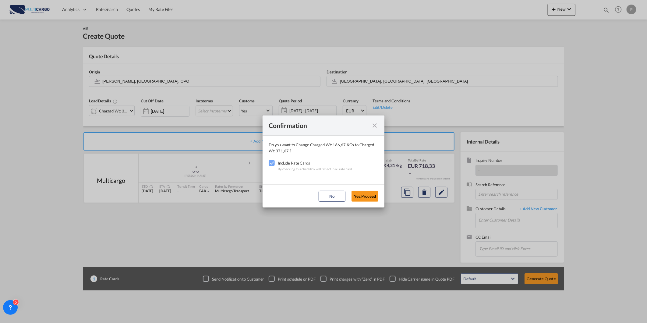
click at [380, 205] on md-dialog-actions "No Yes,Proceed" at bounding box center [323, 195] width 122 height 23
click at [378, 202] on md-dialog-actions "No Yes,Proceed" at bounding box center [323, 195] width 122 height 23
click at [364, 192] on button "Yes,Proceed" at bounding box center [364, 196] width 27 height 11
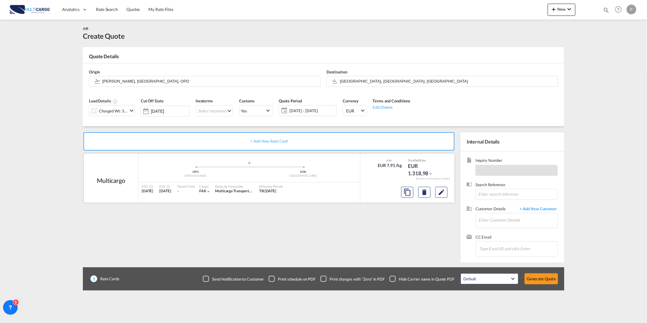
click at [448, 192] on div at bounding box center [424, 192] width 51 height 15
click at [437, 190] on button "Edit" at bounding box center [441, 192] width 12 height 11
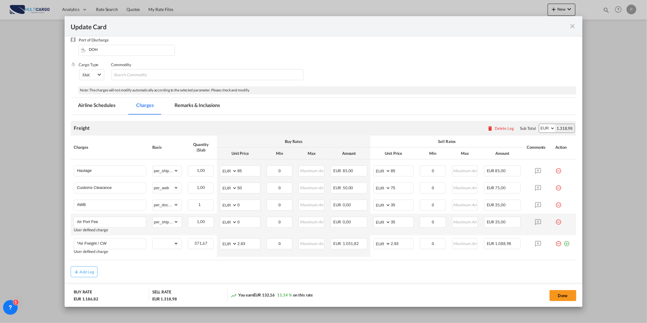
scroll to position [41, 0]
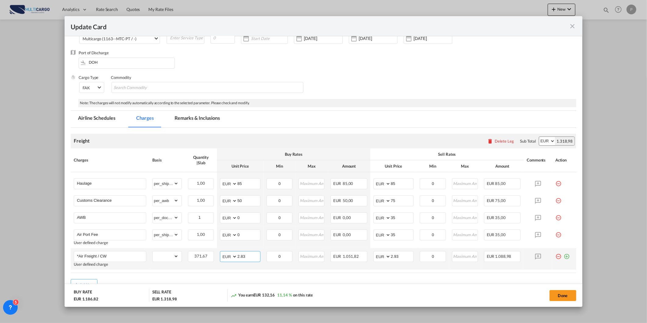
drag, startPoint x: 217, startPoint y: 253, endPoint x: 176, endPoint y: 250, distance: 41.6
click at [198, 253] on tr "*Air Freight / CW User defined charge Please Enter Already Exists gross_weight …" at bounding box center [323, 259] width 505 height 22
type input "0.84"
type input "1.30"
drag, startPoint x: 402, startPoint y: 179, endPoint x: 366, endPoint y: 189, distance: 37.6
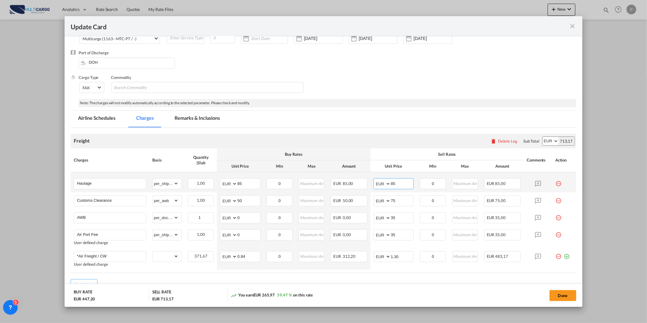
click at [367, 188] on tr "Haulage Please Enter Already Exists gross_weight volumetric_weight per_shipment…" at bounding box center [323, 182] width 505 height 20
type input "200"
click at [198, 116] on md-tab-item "Remarks & Inclusions" at bounding box center [197, 119] width 60 height 17
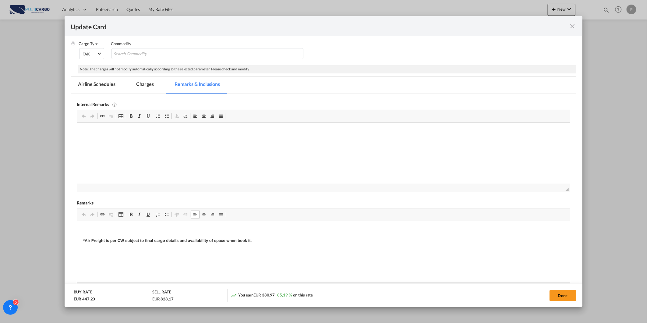
scroll to position [63, 0]
click at [568, 297] on button "Done" at bounding box center [562, 295] width 27 height 11
type input "1.3"
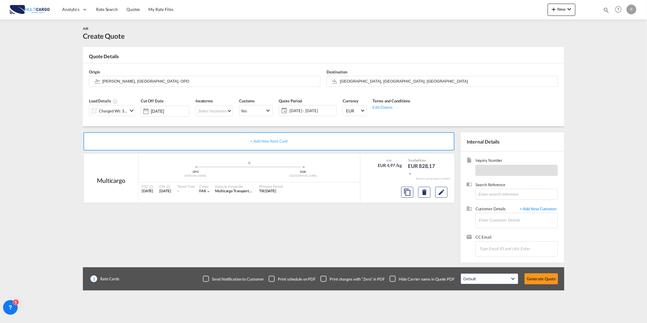
scroll to position [4, 0]
click at [442, 194] on md-icon "Edit" at bounding box center [440, 191] width 7 height 7
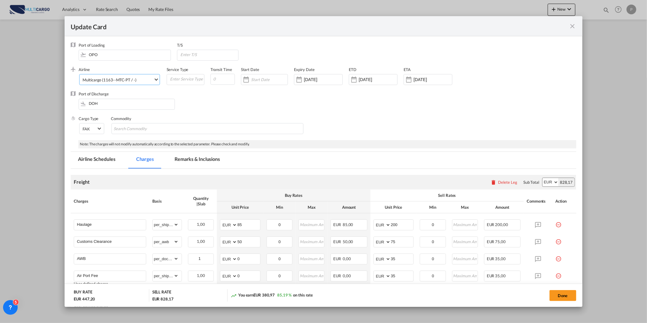
click at [126, 83] on md-select-value "Multicargo (1163--MTC-PT / -)" at bounding box center [120, 79] width 77 height 10
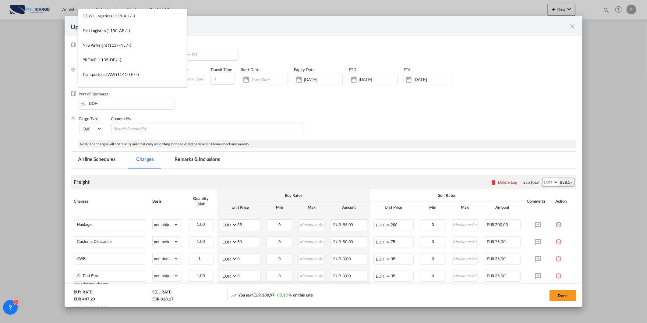
scroll to position [0, 0]
click at [155, 21] on input "search" at bounding box center [134, 16] width 106 height 15
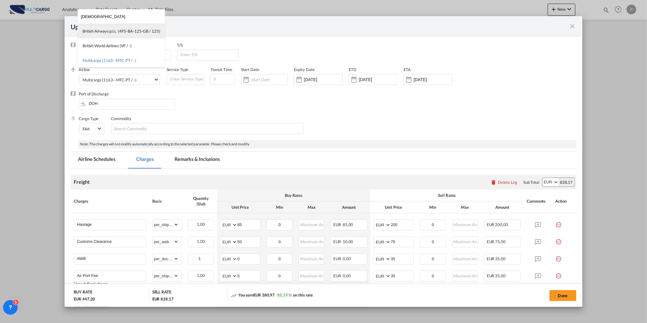
type input "[DEMOGRAPHIC_DATA]"
click at [123, 30] on div "British Airways p.l.c. (495-BA-125-GB / 125)" at bounding box center [122, 30] width 78 height 5
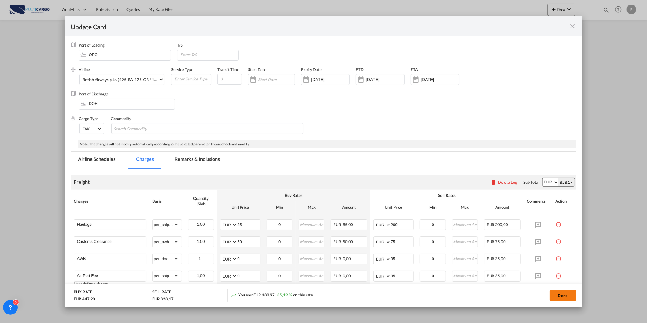
click at [564, 295] on button "Done" at bounding box center [562, 295] width 27 height 11
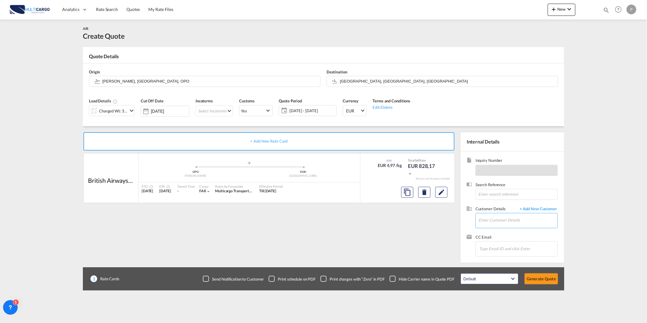
click at [541, 226] on input "Enter Customer Details" at bounding box center [517, 220] width 79 height 14
paste input "[EMAIL_ADDRESS][DOMAIN_NAME]"
type input "[EMAIL_ADDRESS][DOMAIN_NAME]"
drag, startPoint x: 543, startPoint y: 208, endPoint x: 532, endPoint y: 206, distance: 10.8
click at [532, 206] on span "+ Add New Customer" at bounding box center [536, 209] width 41 height 7
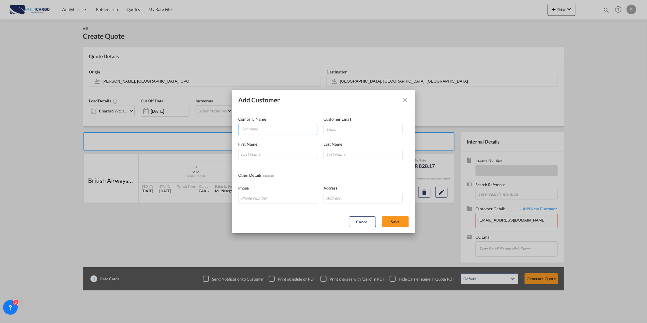
click at [261, 131] on input "Company" at bounding box center [279, 128] width 76 height 9
paste input "[EMAIL_ADDRESS][DOMAIN_NAME]"
type input "[EMAIL_ADDRESS][DOMAIN_NAME]"
click at [342, 133] on input "Add Customer Company ..." at bounding box center [362, 129] width 79 height 11
paste input "[EMAIL_ADDRESS][DOMAIN_NAME]"
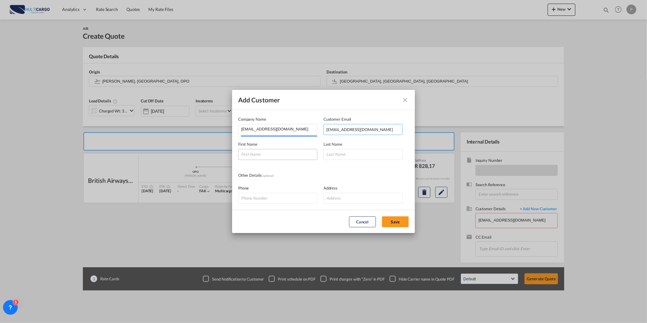
type input "[EMAIL_ADDRESS][DOMAIN_NAME]"
click at [284, 154] on input "Add Customer Company ..." at bounding box center [277, 154] width 79 height 11
paste input "[EMAIL_ADDRESS][DOMAIN_NAME]"
type input "[EMAIL_ADDRESS][DOMAIN_NAME]"
click at [352, 154] on input "Add Customer Company ..." at bounding box center [362, 154] width 79 height 11
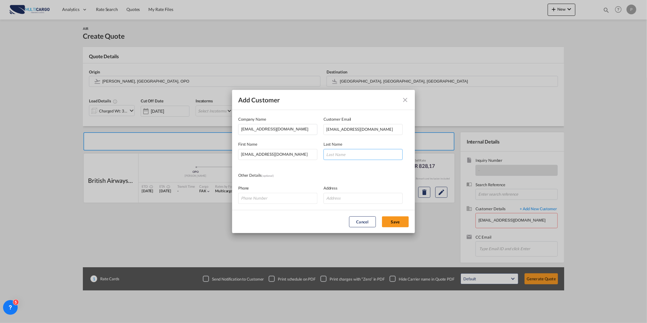
paste input "[EMAIL_ADDRESS][DOMAIN_NAME]"
type input "[EMAIL_ADDRESS][DOMAIN_NAME]"
click at [391, 220] on button "Save" at bounding box center [395, 221] width 27 height 11
type input "[EMAIL_ADDRESS][DOMAIN_NAME], [DOMAIN_NAME][EMAIL_ADDRESS][DOMAIN_NAME] [DOMAIN…"
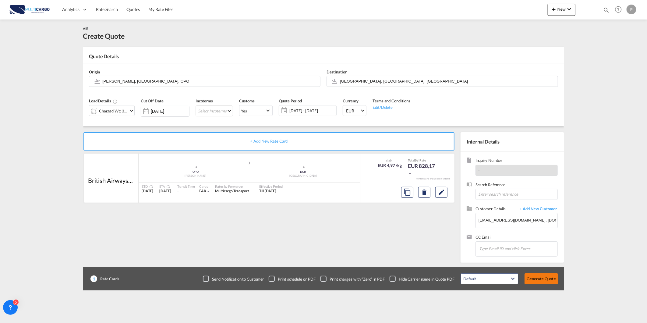
click at [542, 277] on button "Generate Quote" at bounding box center [540, 278] width 33 height 11
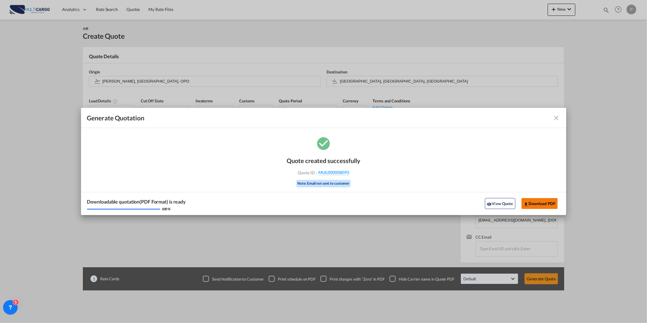
click at [553, 201] on button "Download PDF" at bounding box center [539, 203] width 36 height 11
click at [557, 120] on md-icon "icon-close fg-AAA8AD cursor m-0" at bounding box center [556, 117] width 7 height 7
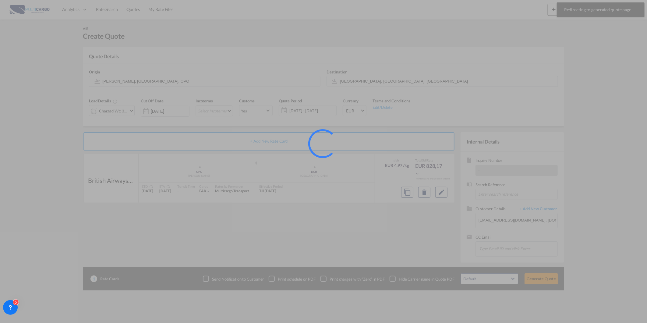
click at [603, 50] on div at bounding box center [323, 161] width 647 height 323
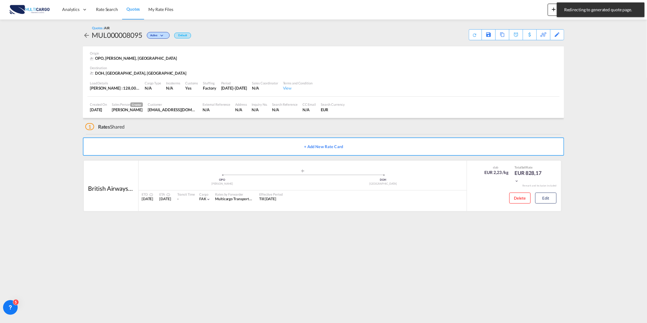
click at [502, 12] on div "Analytics Reports Dashboard Rate Search Quotes My Rate Files New Quotes 8050" at bounding box center [323, 9] width 628 height 19
click at [603, 8] on div "Quotes 8050 Help Resources Product Release P My Profile Logout" at bounding box center [618, 9] width 39 height 19
drag, startPoint x: 606, startPoint y: 9, endPoint x: 601, endPoint y: 10, distance: 5.1
click at [606, 9] on md-icon "icon-magnify" at bounding box center [605, 10] width 7 height 7
drag, startPoint x: 551, startPoint y: 7, endPoint x: 412, endPoint y: 22, distance: 139.6
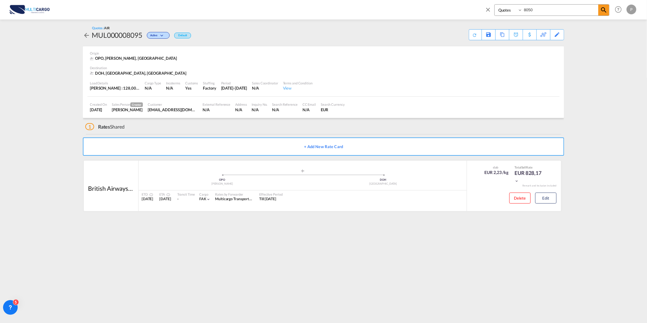
click at [412, 22] on md-content "Quotes 8050 Help Resources Product Release P My Profile Logout Activity Monitor…" at bounding box center [323, 161] width 647 height 323
type input "7662"
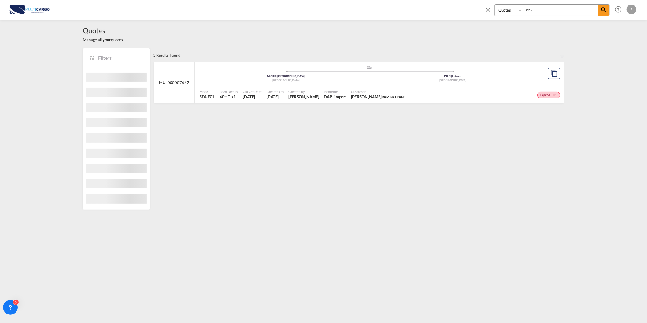
click at [217, 81] on div "[GEOGRAPHIC_DATA]" at bounding box center [285, 80] width 167 height 4
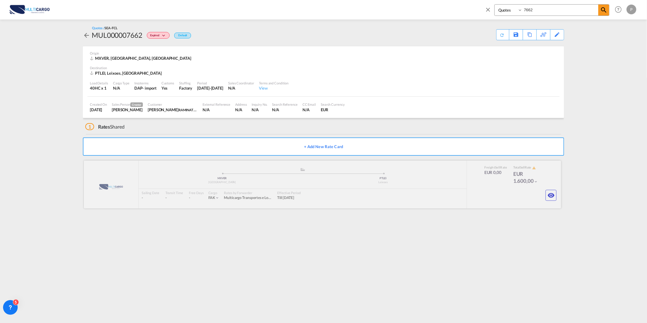
click at [496, 187] on div at bounding box center [322, 184] width 477 height 48
click at [553, 193] on md-icon "icon-eye" at bounding box center [550, 194] width 7 height 7
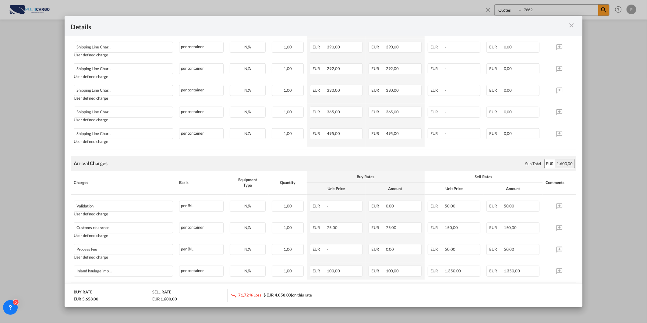
scroll to position [383, 0]
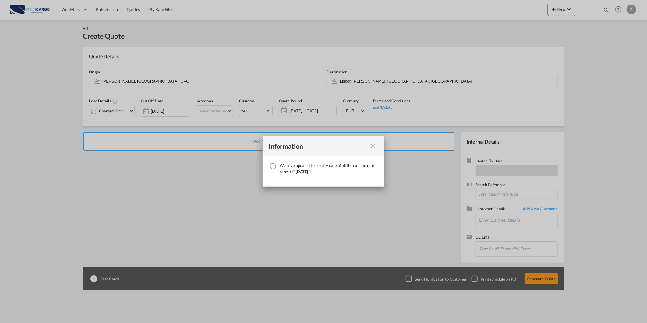
click at [611, 10] on div "Information We have updated the expiry date of all the expired rate cards to " …" at bounding box center [323, 161] width 647 height 323
click at [165, 10] on div "Information We have updated the expiry date of all the expired rate cards to " …" at bounding box center [323, 161] width 647 height 323
click at [369, 147] on div "We have ..." at bounding box center [372, 146] width 11 height 8
click at [371, 146] on md-icon "icon-close fg-AAA8AD cursor" at bounding box center [372, 145] width 7 height 7
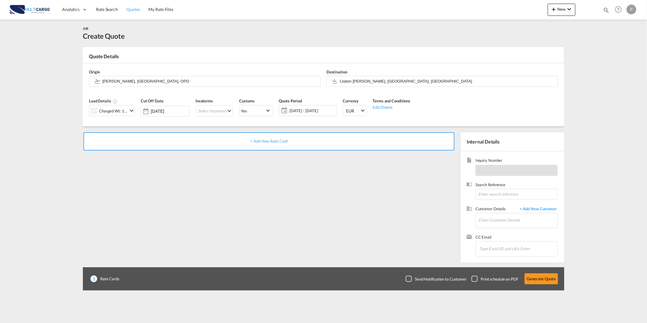
click at [132, 13] on link "Quotes" at bounding box center [133, 10] width 22 height 20
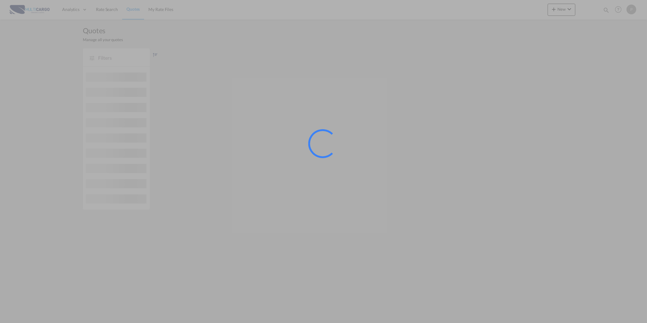
click at [132, 13] on div at bounding box center [323, 161] width 647 height 323
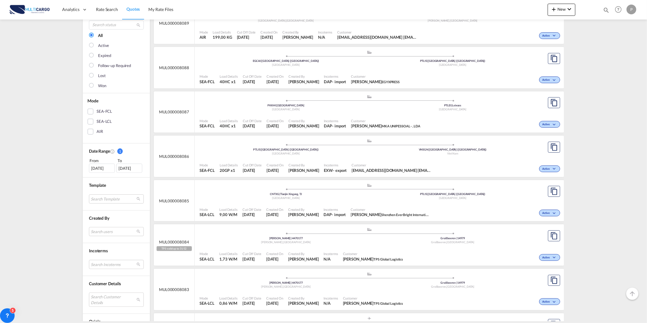
scroll to position [68, 0]
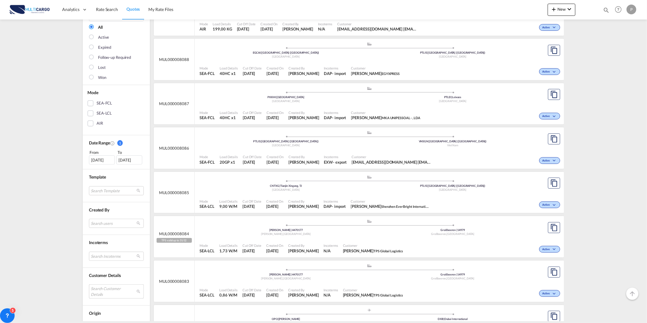
click at [107, 293] on md-select "Search Customer Details user name user [EMAIL_ADDRESS][DOMAIN_NAME] [EMAIL_ADDR…" at bounding box center [116, 291] width 55 height 14
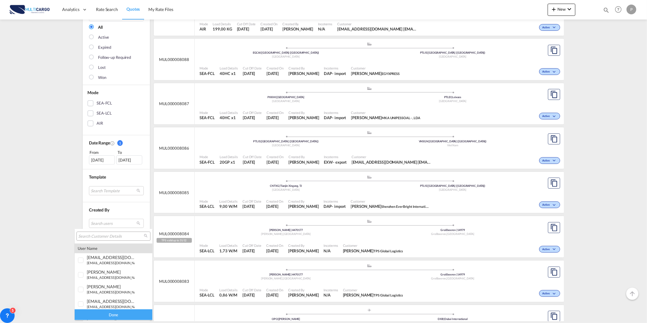
click at [112, 232] on div at bounding box center [113, 235] width 74 height 9
click at [111, 236] on input "search" at bounding box center [110, 236] width 65 height 5
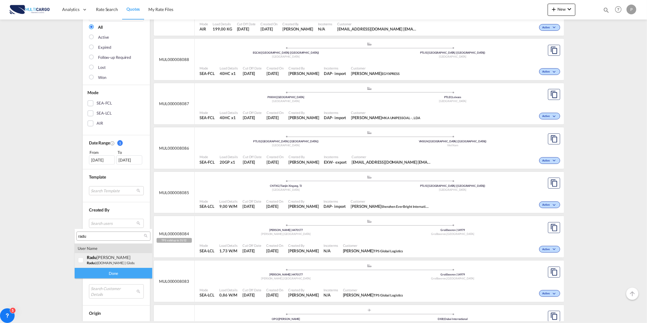
type input "radu"
click at [107, 259] on div "radu Stanciu" at bounding box center [111, 257] width 48 height 5
click at [112, 268] on div "Done" at bounding box center [114, 273] width 78 height 11
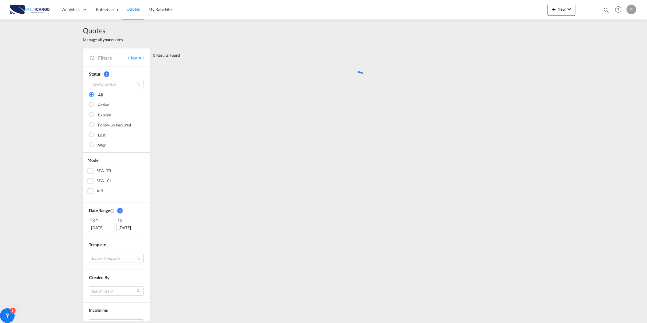
scroll to position [0, 0]
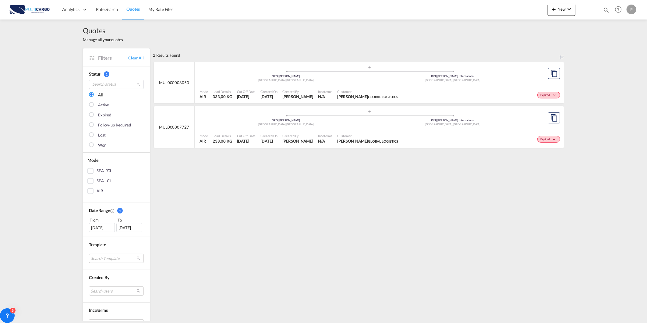
click at [261, 92] on span "Created On" at bounding box center [269, 91] width 17 height 5
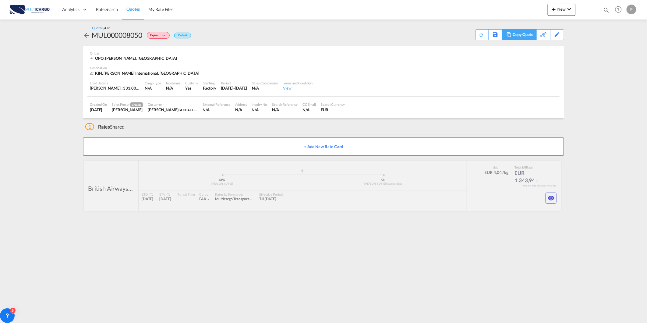
click at [524, 35] on div "Copy Quote" at bounding box center [522, 35] width 21 height 10
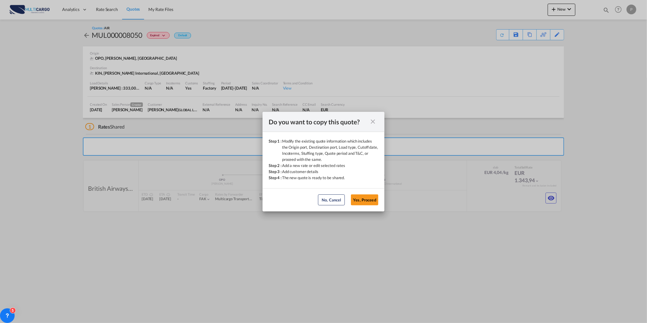
click at [374, 119] on md-icon "icon-close fg-AAA8AD cursor" at bounding box center [372, 121] width 7 height 7
